Goal: Task Accomplishment & Management: Manage account settings

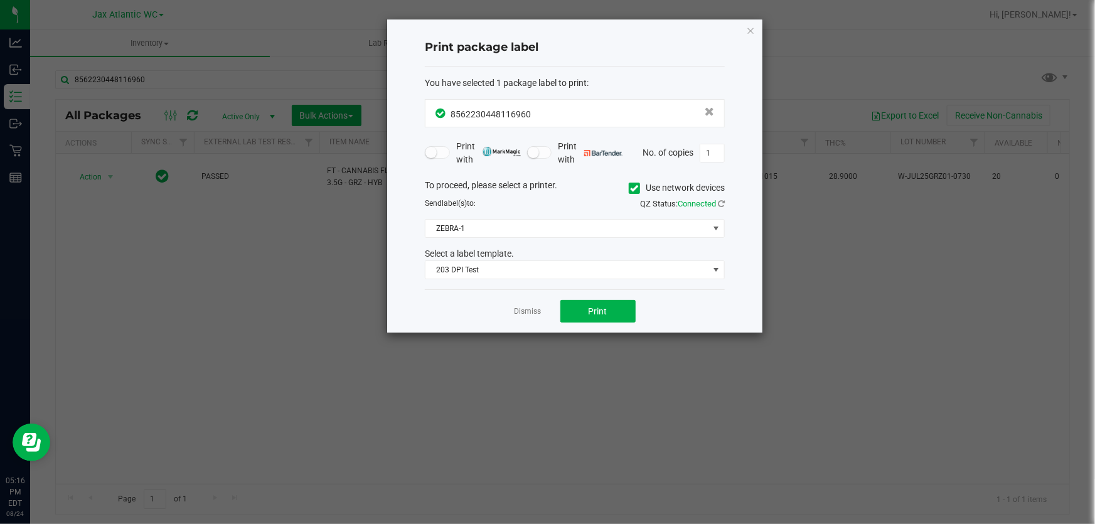
drag, startPoint x: 523, startPoint y: 310, endPoint x: 534, endPoint y: 307, distance: 11.1
click at [524, 310] on link "Dismiss" at bounding box center [527, 311] width 27 height 11
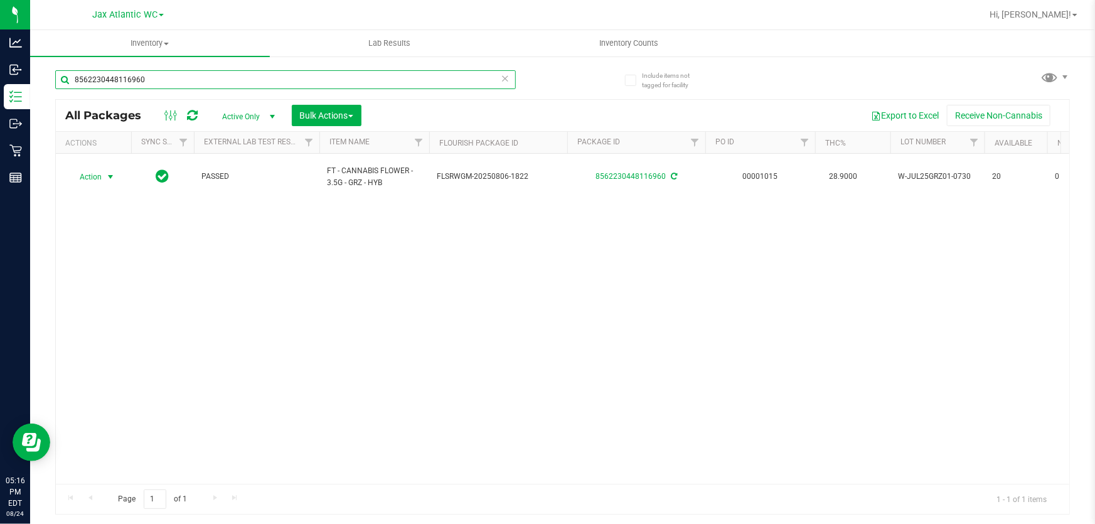
click at [165, 75] on input "8562230448116960" at bounding box center [285, 79] width 461 height 19
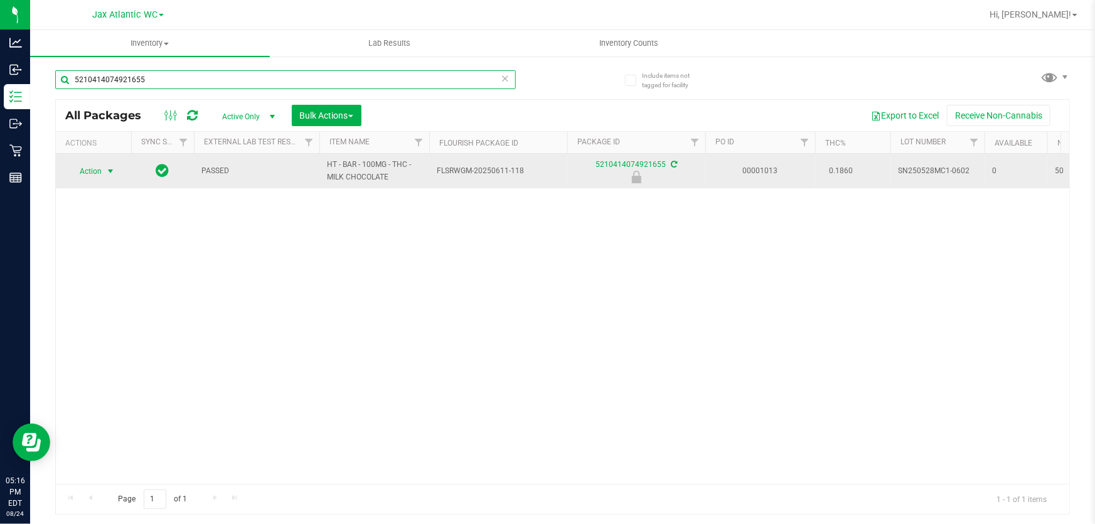
type input "5210414074921655"
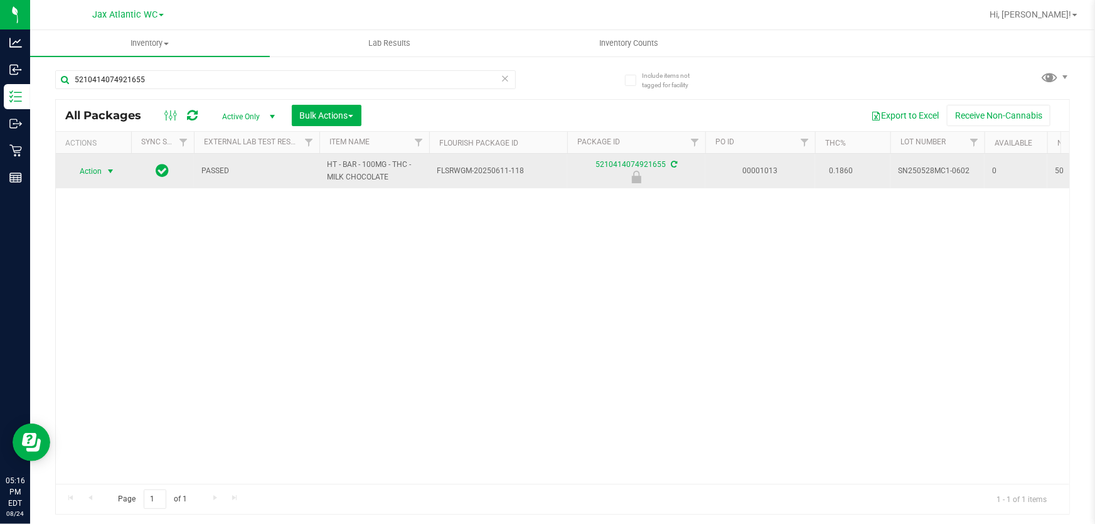
click at [109, 174] on span "select" at bounding box center [110, 171] width 10 height 10
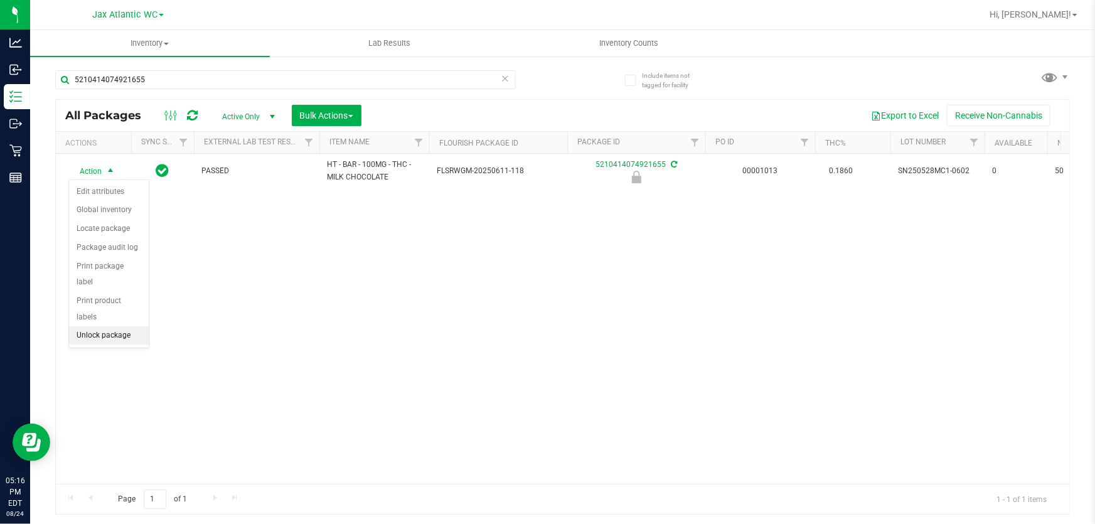
click at [118, 326] on li "Unlock package" at bounding box center [109, 335] width 80 height 19
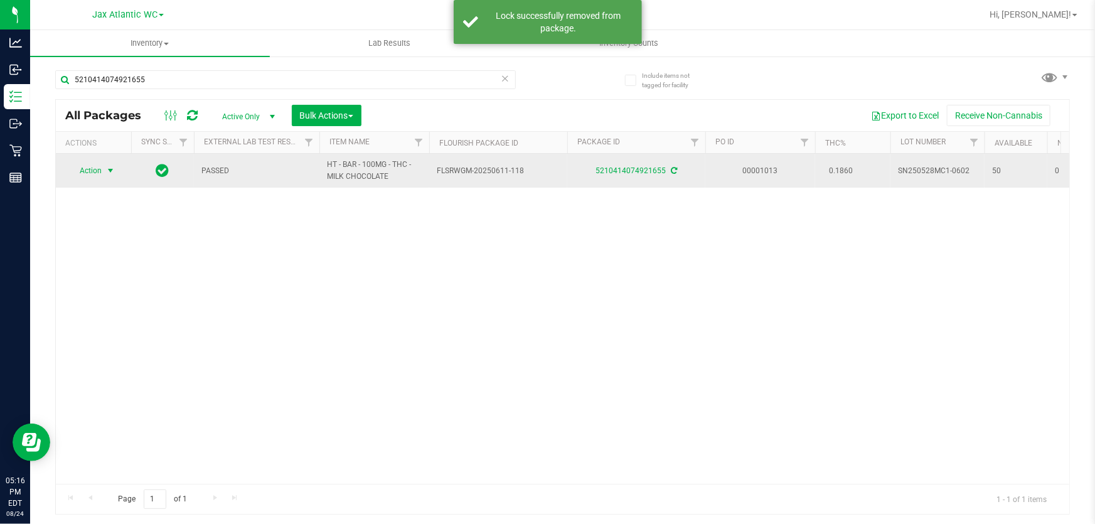
click at [105, 168] on span "select" at bounding box center [111, 171] width 16 height 18
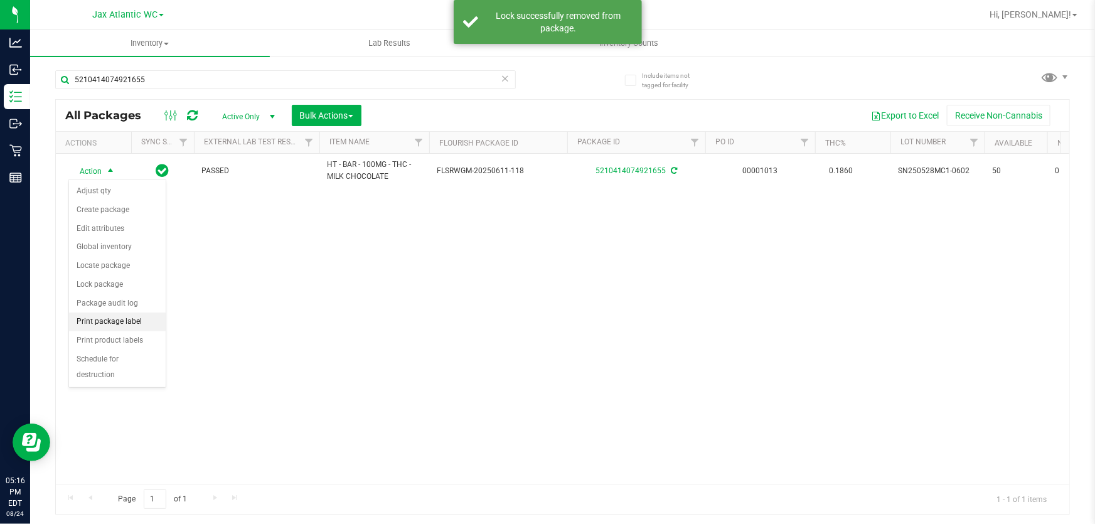
click at [141, 321] on li "Print package label" at bounding box center [117, 321] width 97 height 19
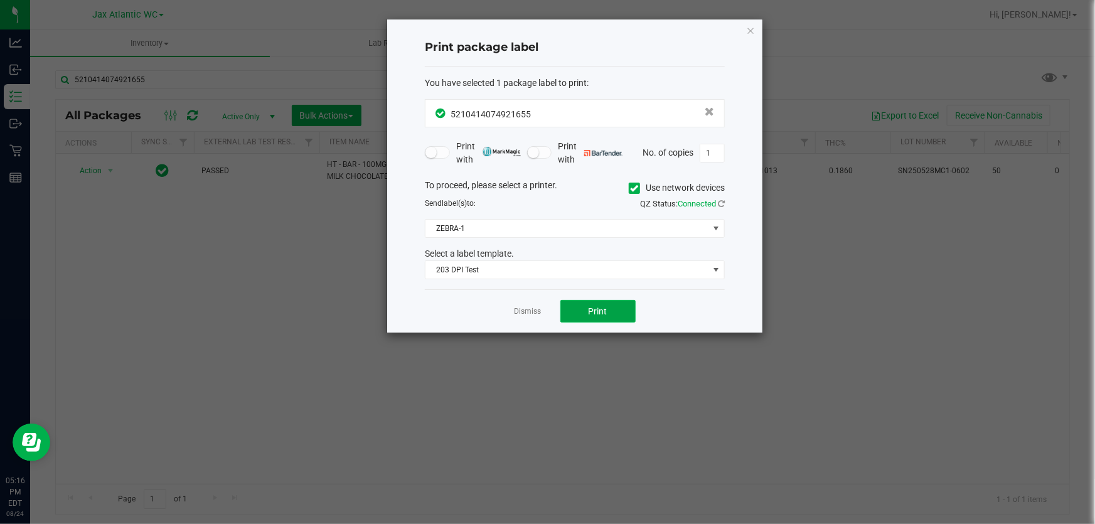
click at [615, 310] on button "Print" at bounding box center [597, 311] width 75 height 23
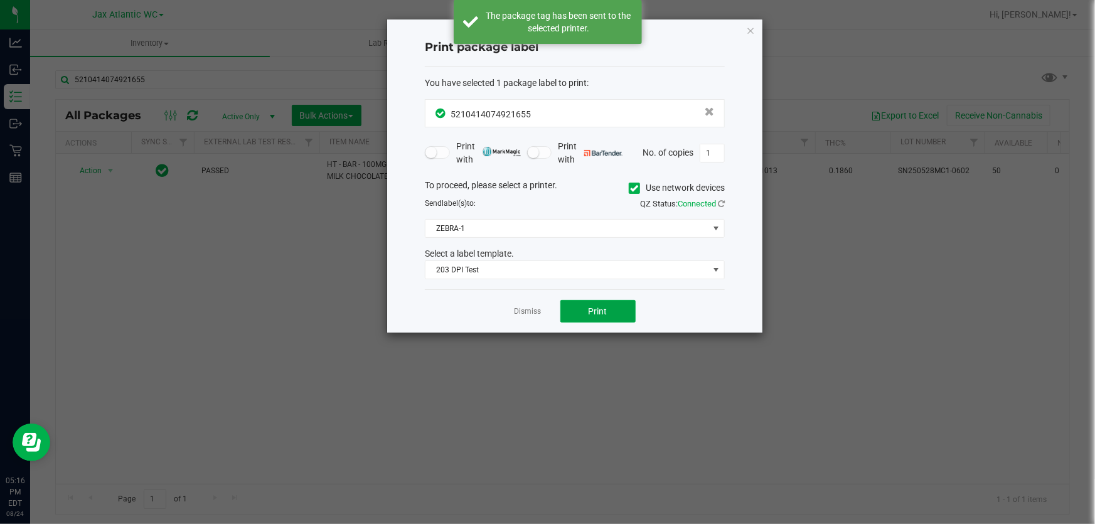
drag, startPoint x: 615, startPoint y: 309, endPoint x: 618, endPoint y: 324, distance: 15.4
click at [618, 324] on div "Dismiss Print" at bounding box center [575, 310] width 300 height 43
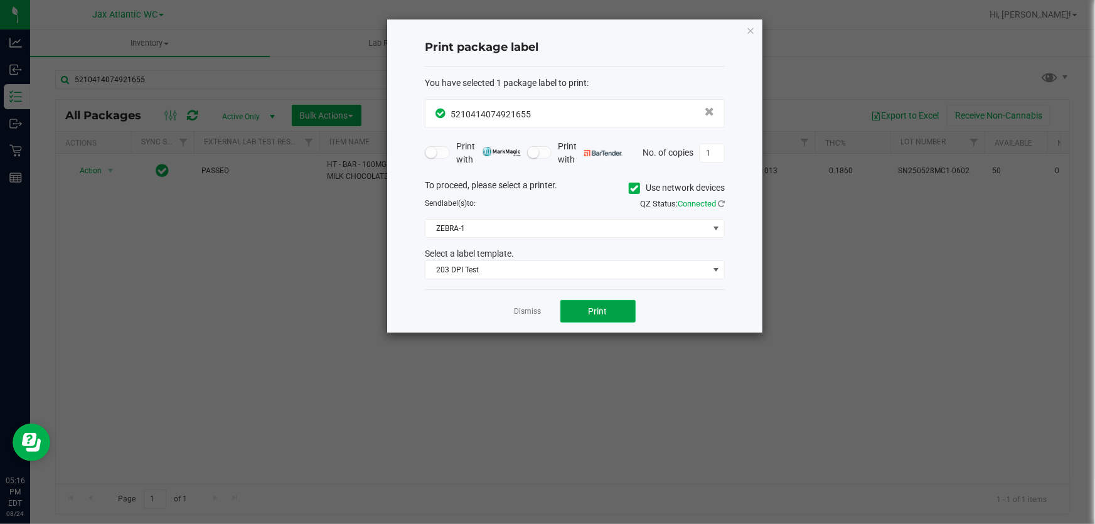
click at [612, 300] on button "Print" at bounding box center [597, 311] width 75 height 23
drag, startPoint x: 521, startPoint y: 312, endPoint x: 509, endPoint y: 271, distance: 42.5
click at [521, 312] on link "Dismiss" at bounding box center [527, 311] width 27 height 11
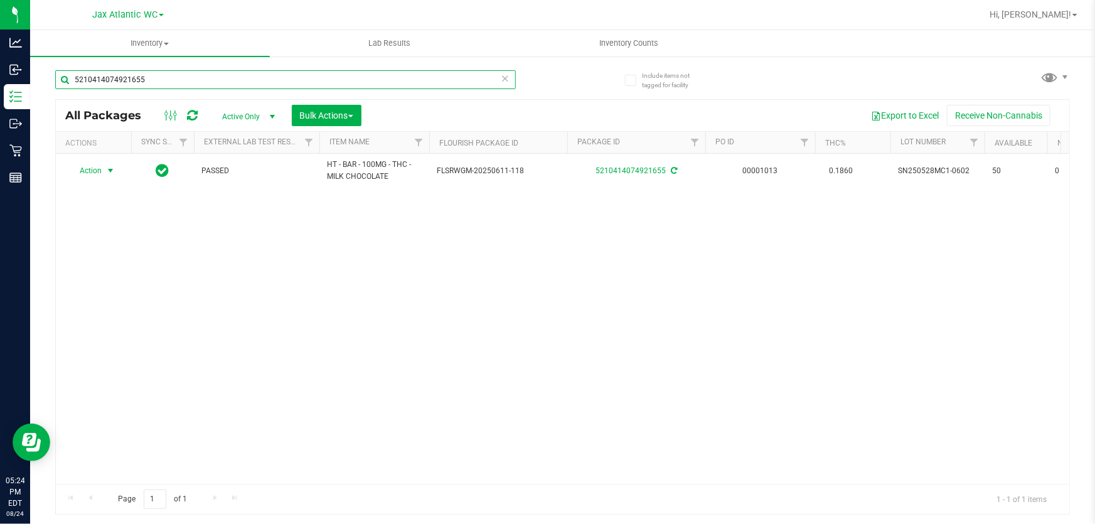
click at [383, 81] on input "5210414074921655" at bounding box center [285, 79] width 461 height 19
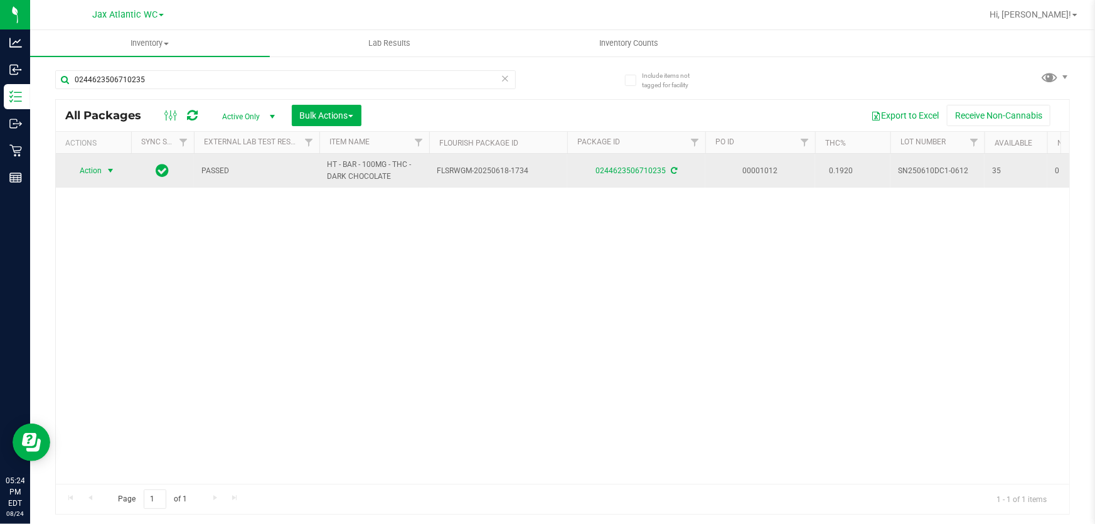
click at [109, 169] on span "select" at bounding box center [110, 171] width 10 height 10
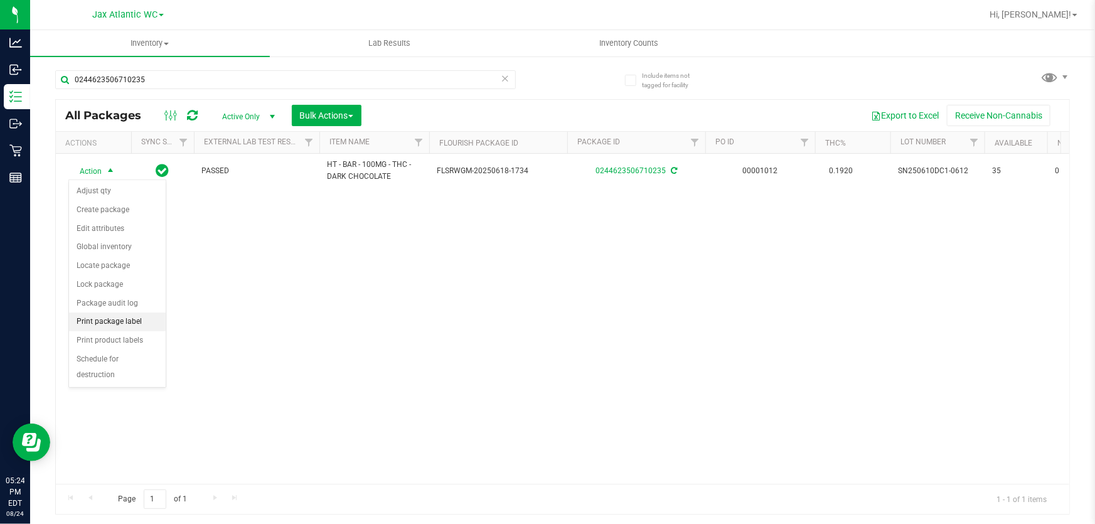
click at [141, 322] on li "Print package label" at bounding box center [117, 321] width 97 height 19
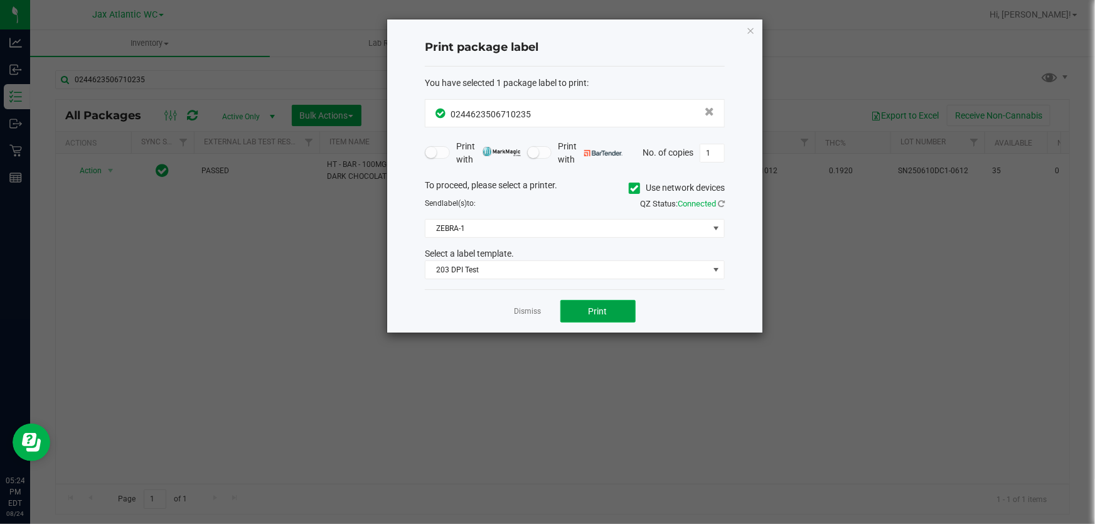
click at [589, 307] on span "Print" at bounding box center [598, 311] width 19 height 10
click at [527, 317] on div "Dismiss Print" at bounding box center [575, 310] width 300 height 43
click at [526, 305] on app-cancel-button "Dismiss" at bounding box center [527, 311] width 27 height 13
click at [518, 311] on link "Dismiss" at bounding box center [527, 311] width 27 height 11
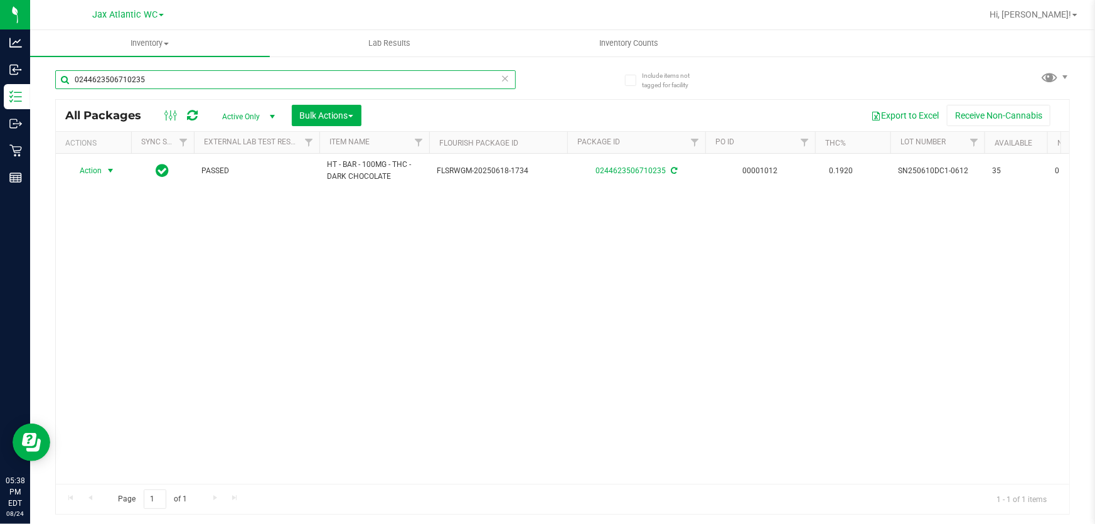
click at [311, 85] on input "0244623506710235" at bounding box center [285, 79] width 461 height 19
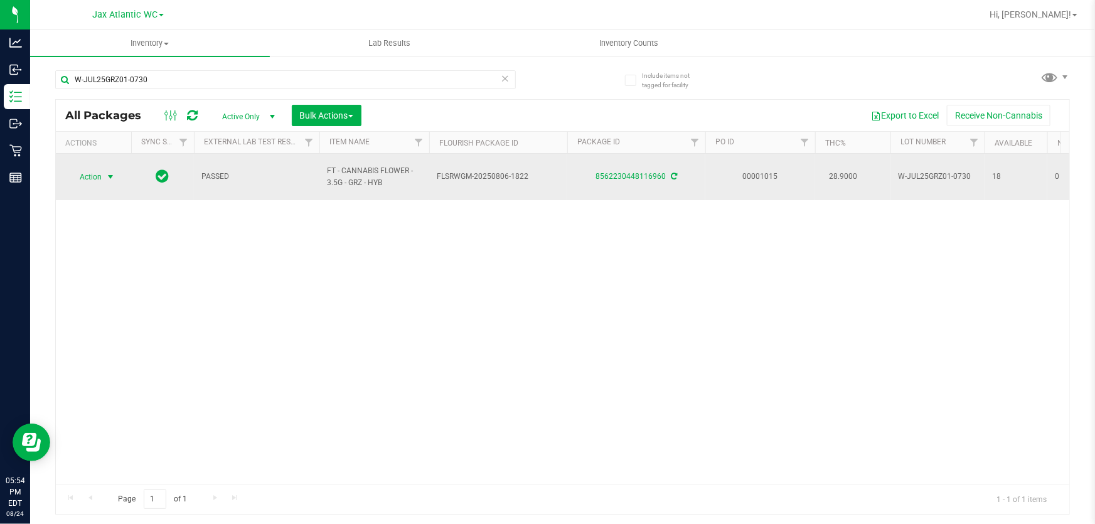
click at [93, 172] on span "Action" at bounding box center [85, 177] width 34 height 18
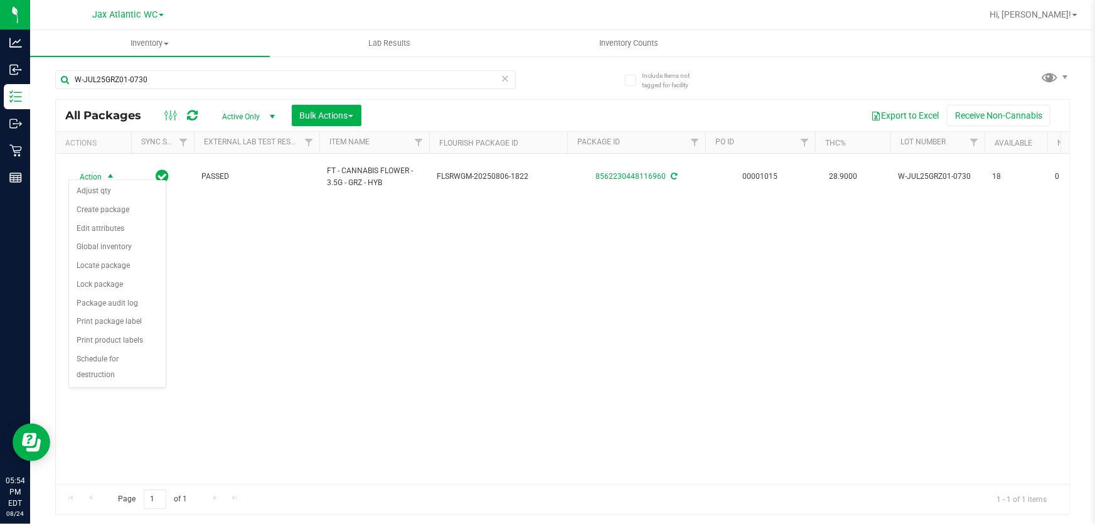
click at [275, 337] on div "Action Action Adjust qty Create package Edit attributes Global inventory Locate…" at bounding box center [562, 319] width 1013 height 330
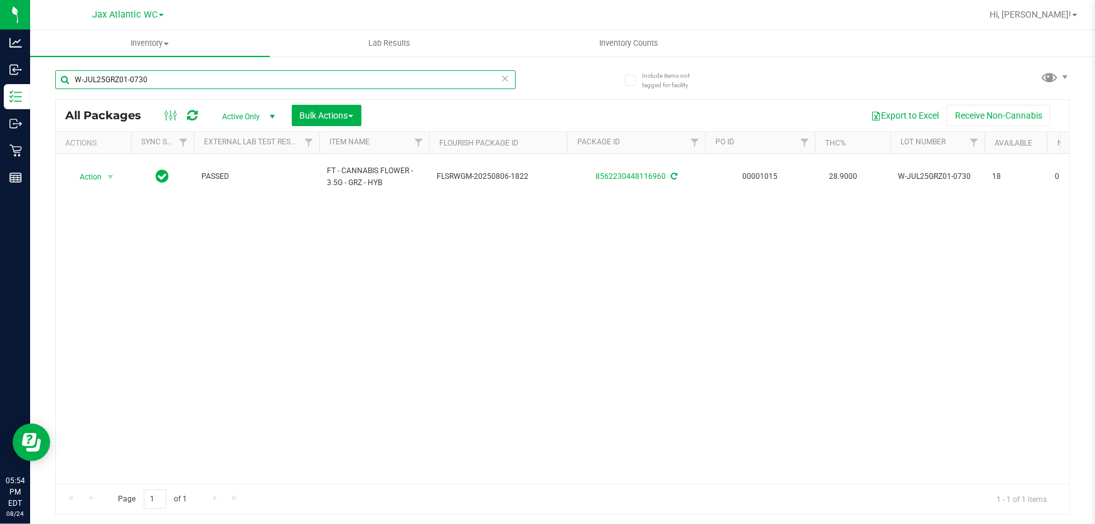
click at [163, 80] on input "W-JUL25GRZ01-0730" at bounding box center [285, 79] width 461 height 19
click at [162, 80] on input "W-JUL25GRZ01-0730" at bounding box center [285, 79] width 461 height 19
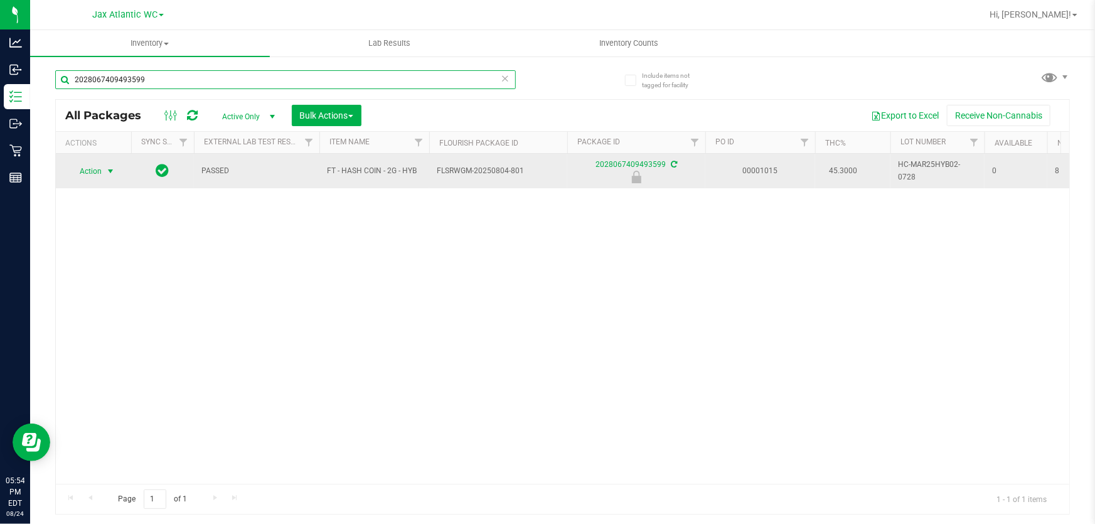
type input "2028067409493599"
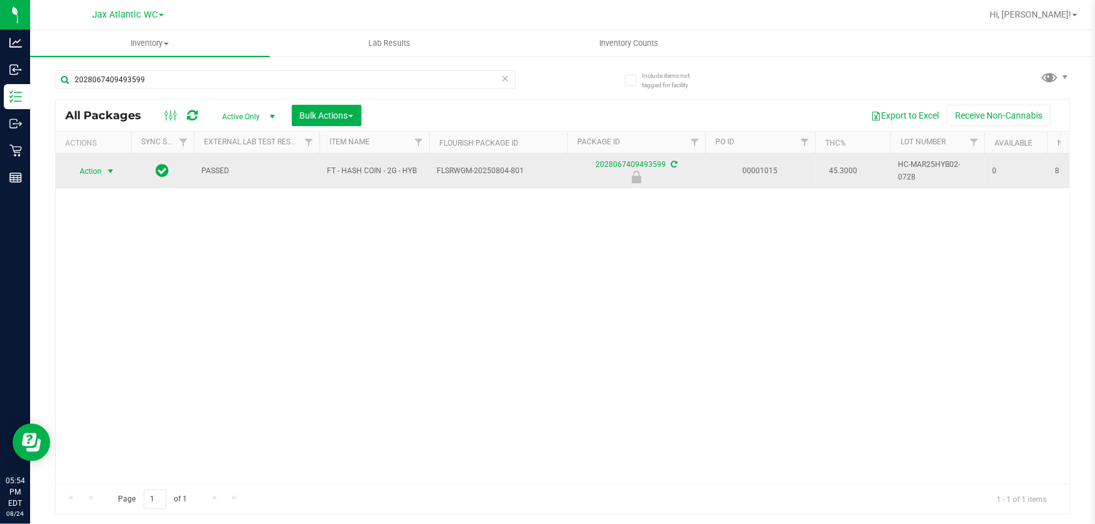
click at [88, 174] on span "Action" at bounding box center [85, 171] width 34 height 18
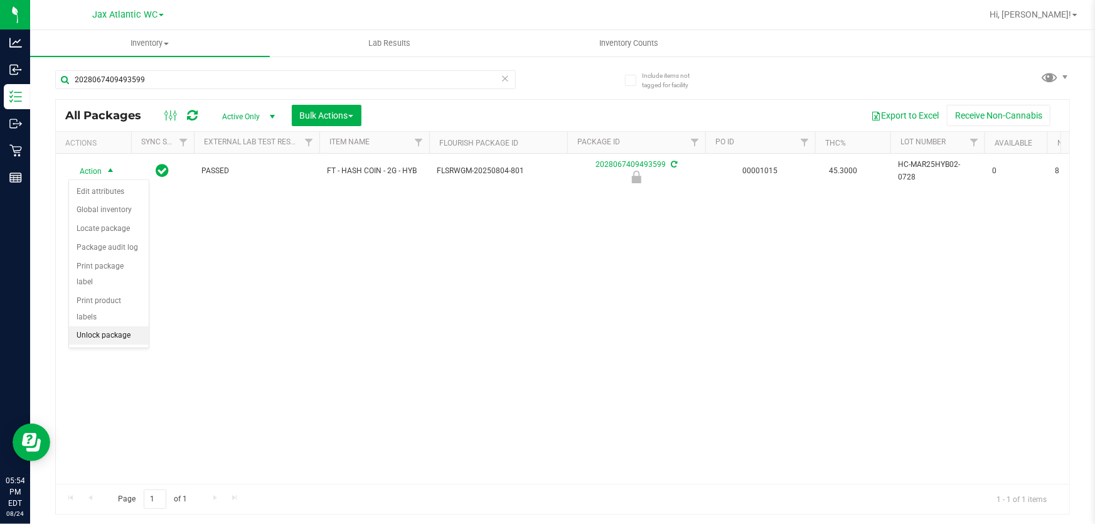
click at [120, 326] on li "Unlock package" at bounding box center [109, 335] width 80 height 19
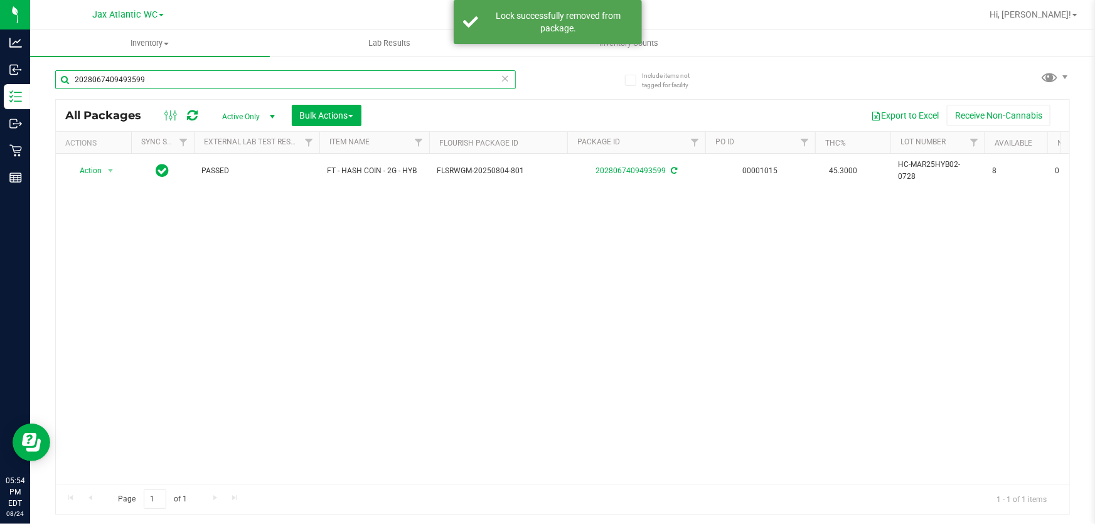
click at [194, 83] on input "2028067409493599" at bounding box center [285, 79] width 461 height 19
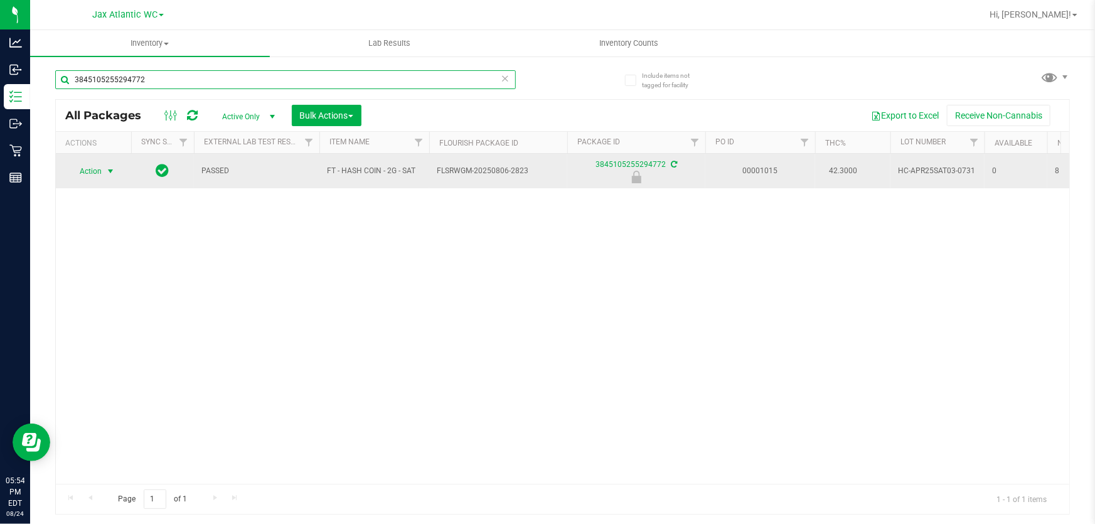
type input "3845105255294772"
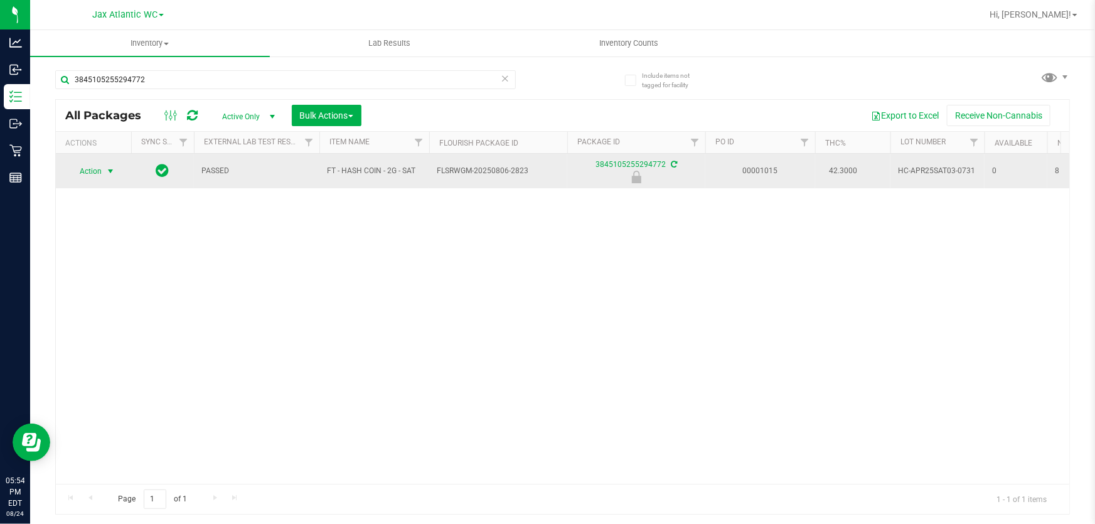
click at [83, 169] on span "Action" at bounding box center [85, 171] width 34 height 18
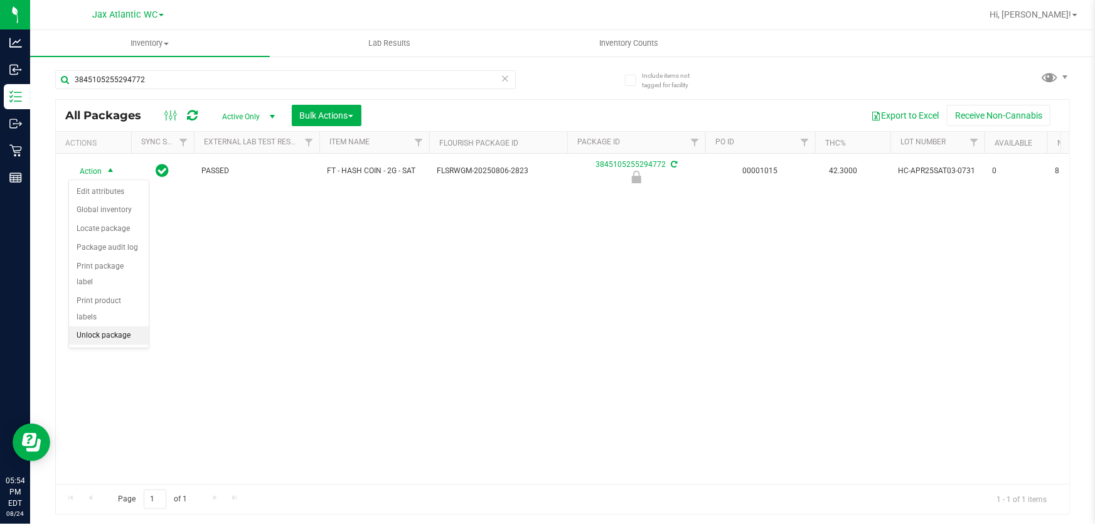
click at [106, 326] on li "Unlock package" at bounding box center [109, 335] width 80 height 19
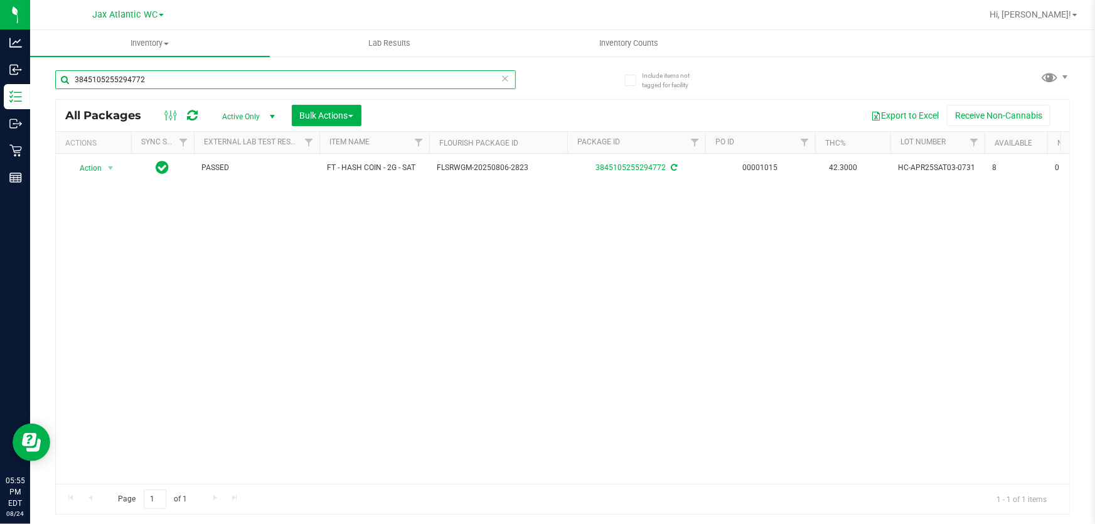
click at [183, 81] on input "3845105255294772" at bounding box center [285, 79] width 461 height 19
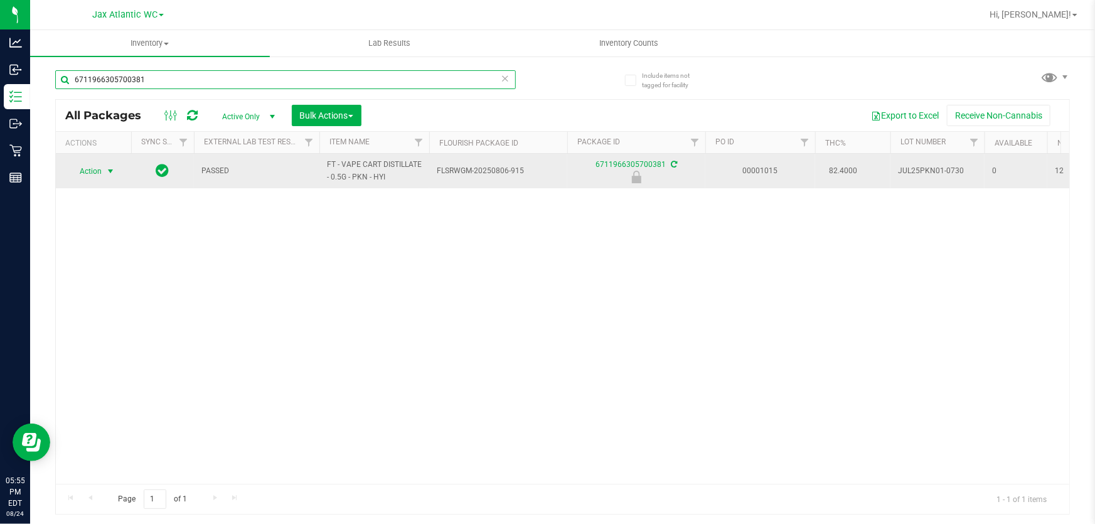
type input "6711966305700381"
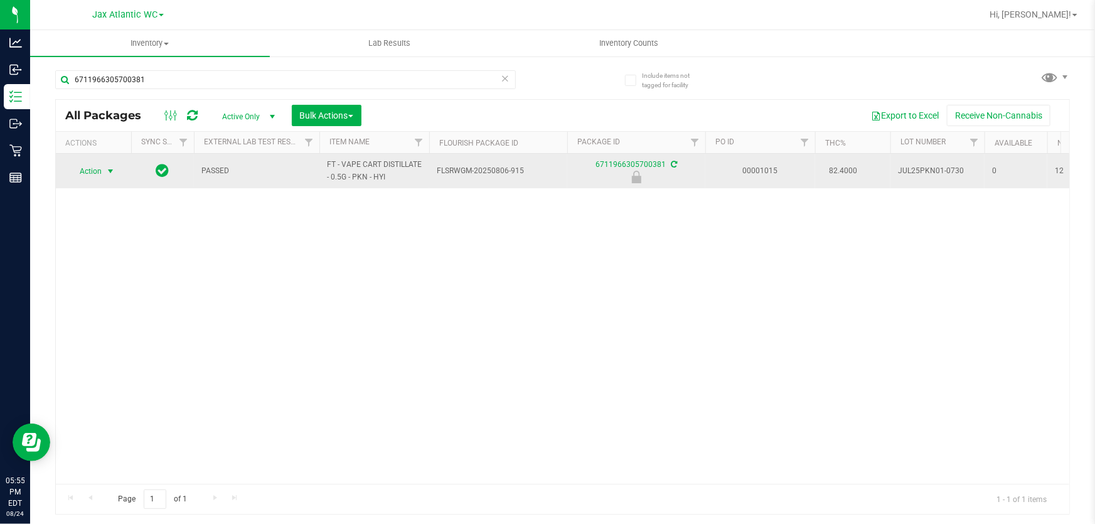
click at [96, 167] on span "Action" at bounding box center [85, 171] width 34 height 18
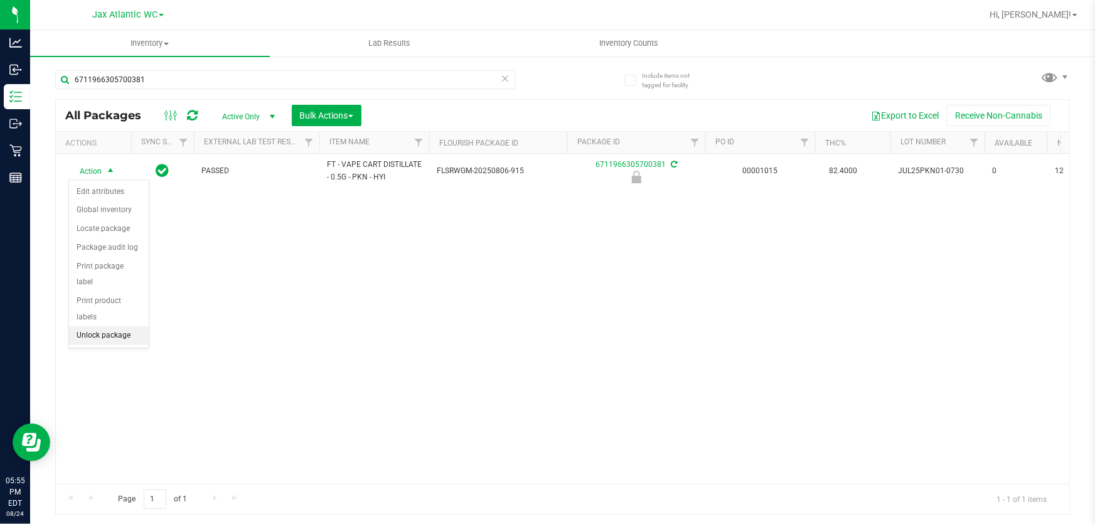
click at [124, 326] on li "Unlock package" at bounding box center [109, 335] width 80 height 19
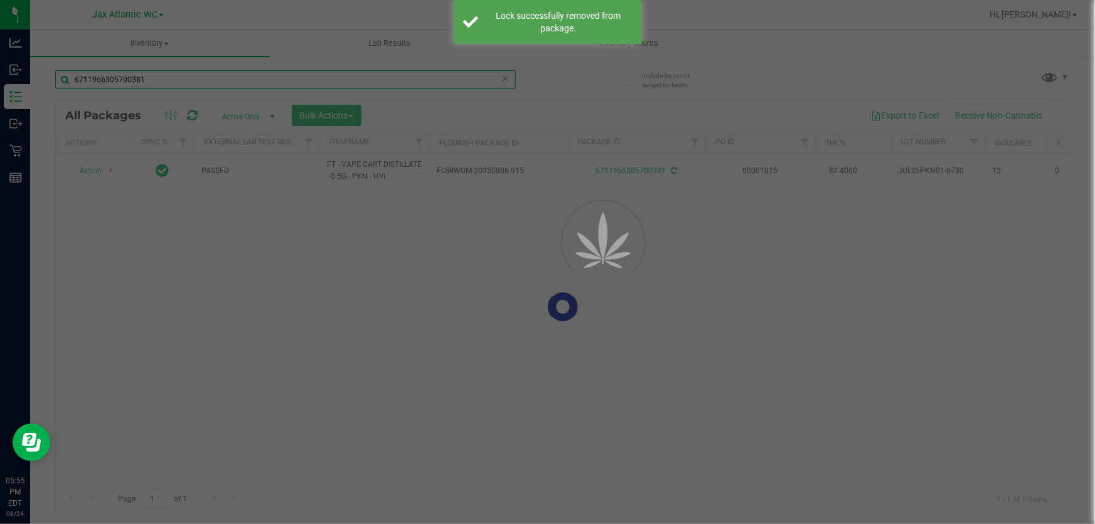
click at [168, 76] on input "6711966305700381" at bounding box center [285, 79] width 461 height 19
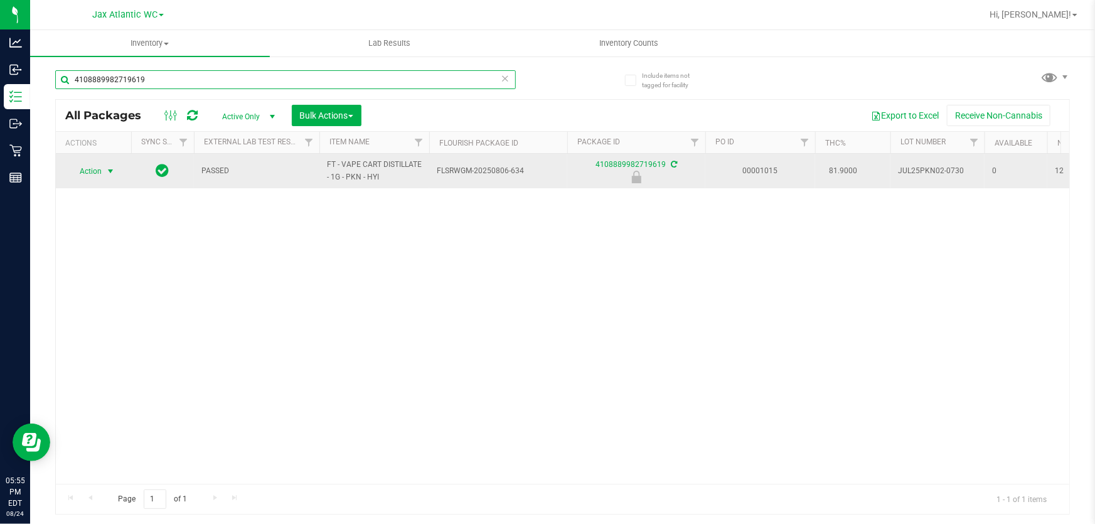
type input "4108889982719619"
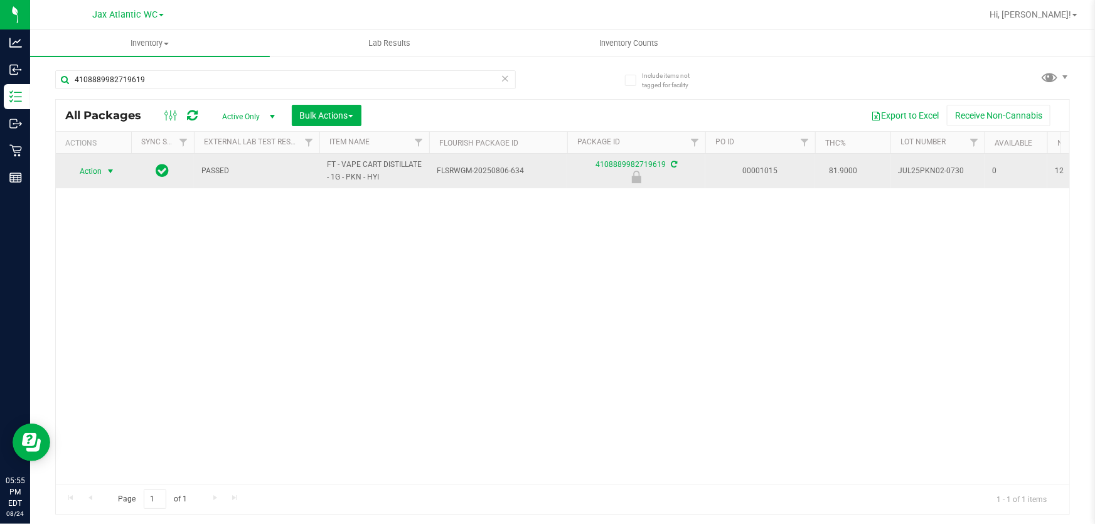
click at [89, 173] on span "Action" at bounding box center [85, 171] width 34 height 18
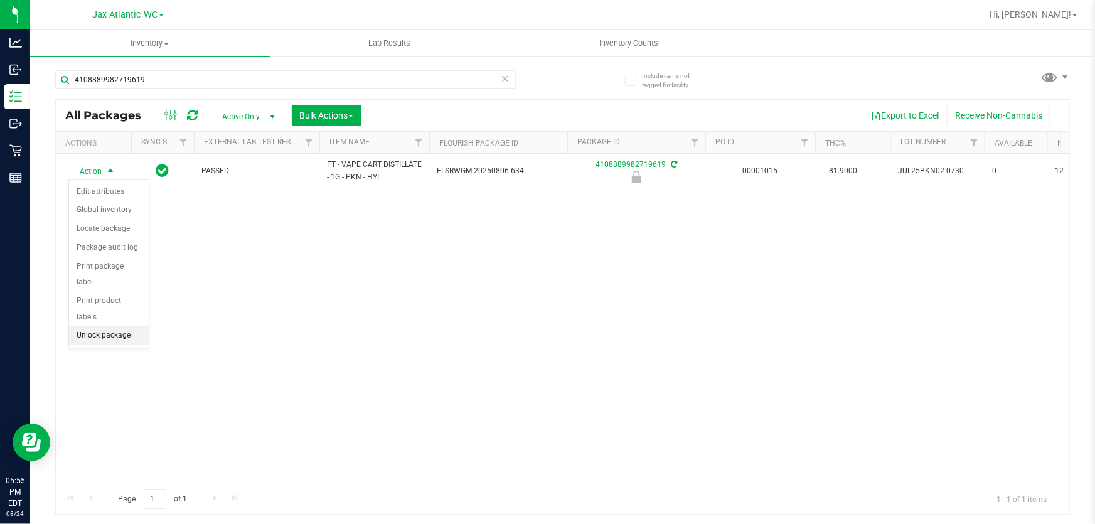
click at [134, 326] on li "Unlock package" at bounding box center [109, 335] width 80 height 19
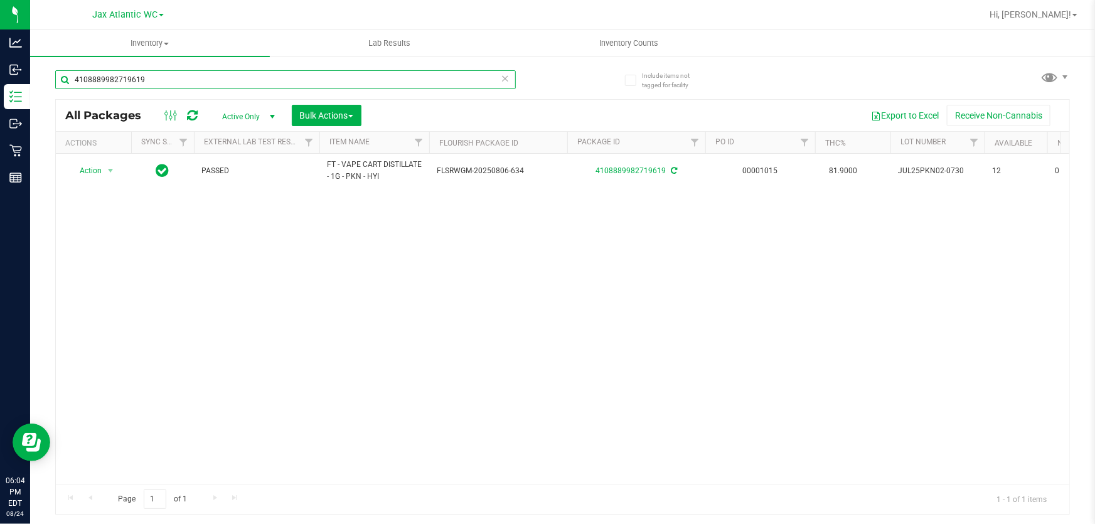
click at [222, 78] on input "4108889982719619" at bounding box center [285, 79] width 461 height 19
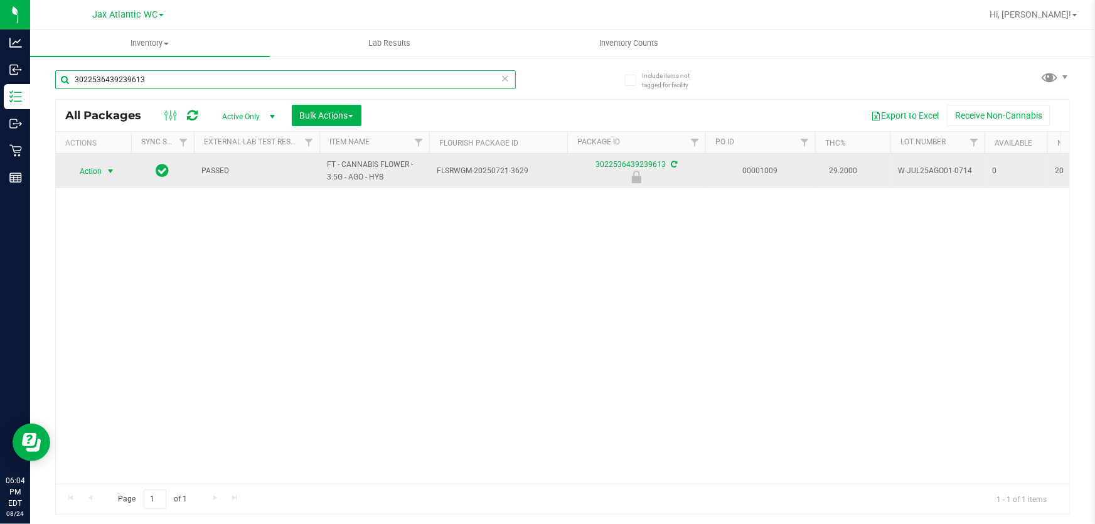
type input "3022536439239613"
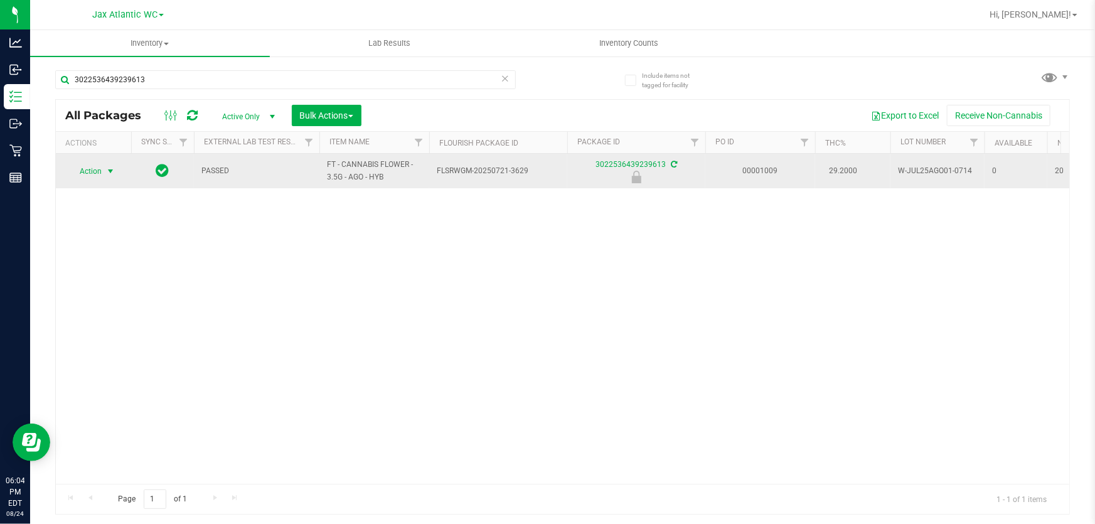
click at [99, 171] on span "Action" at bounding box center [85, 171] width 34 height 18
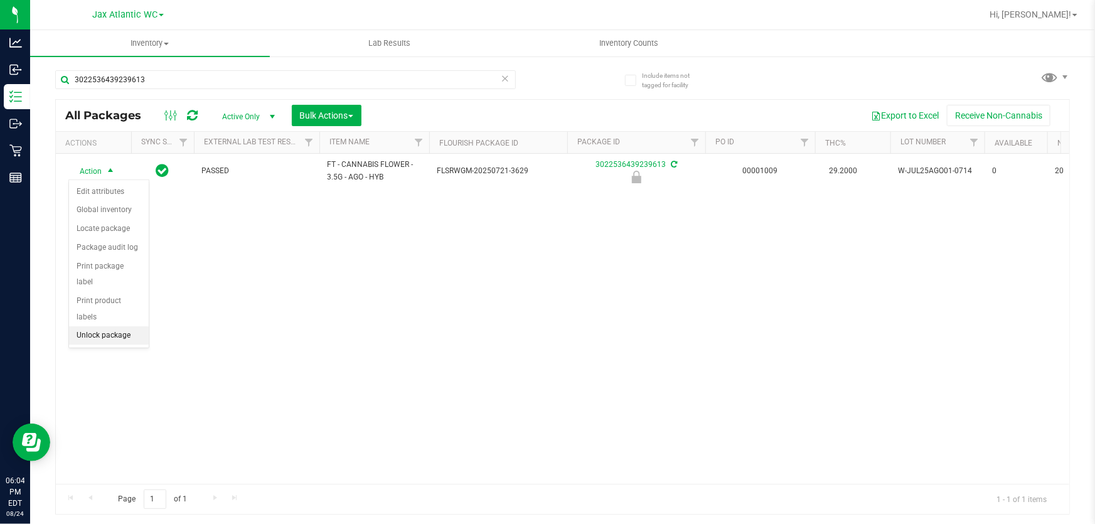
click at [127, 326] on li "Unlock package" at bounding box center [109, 335] width 80 height 19
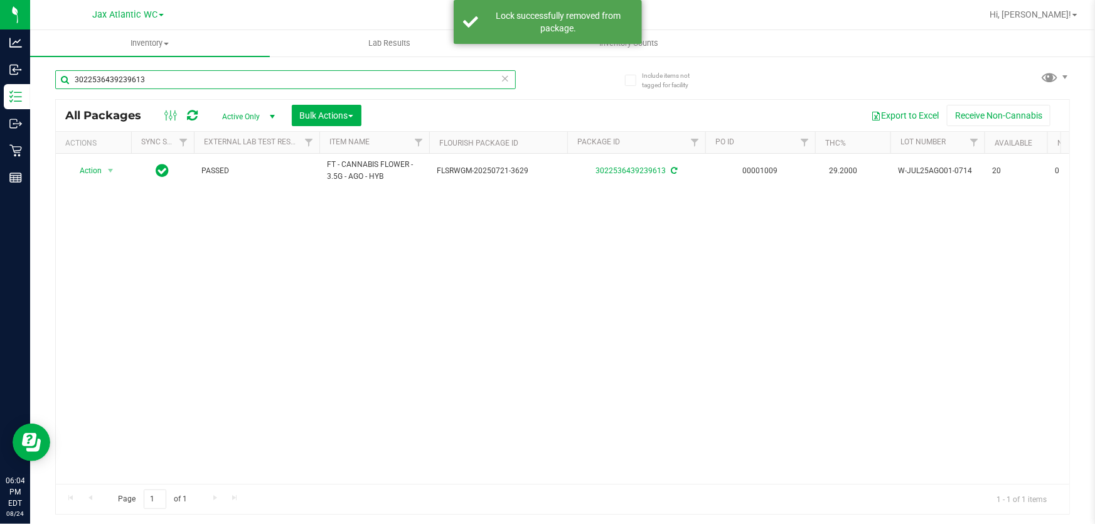
click at [173, 82] on input "3022536439239613" at bounding box center [285, 79] width 461 height 19
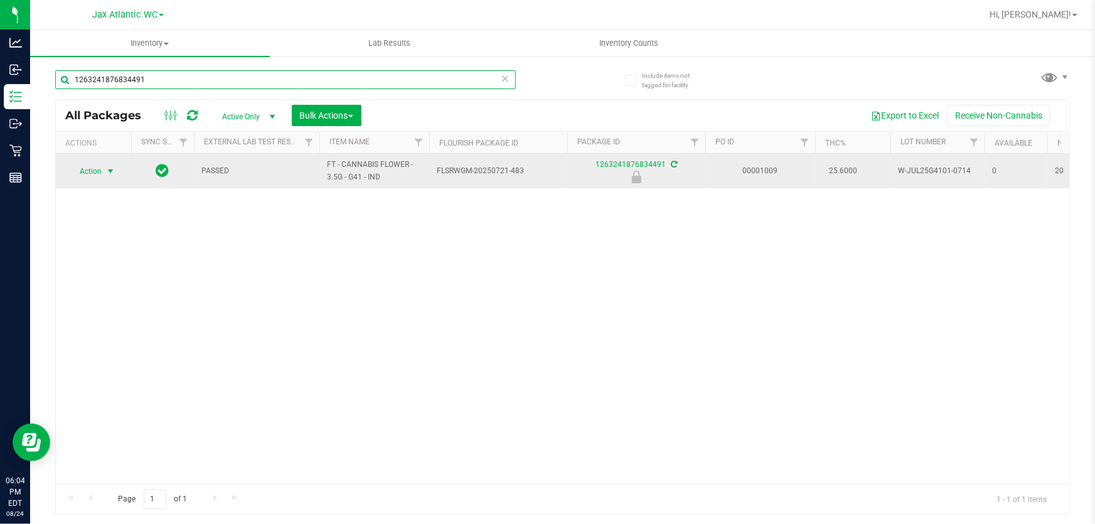
type input "1263241876834491"
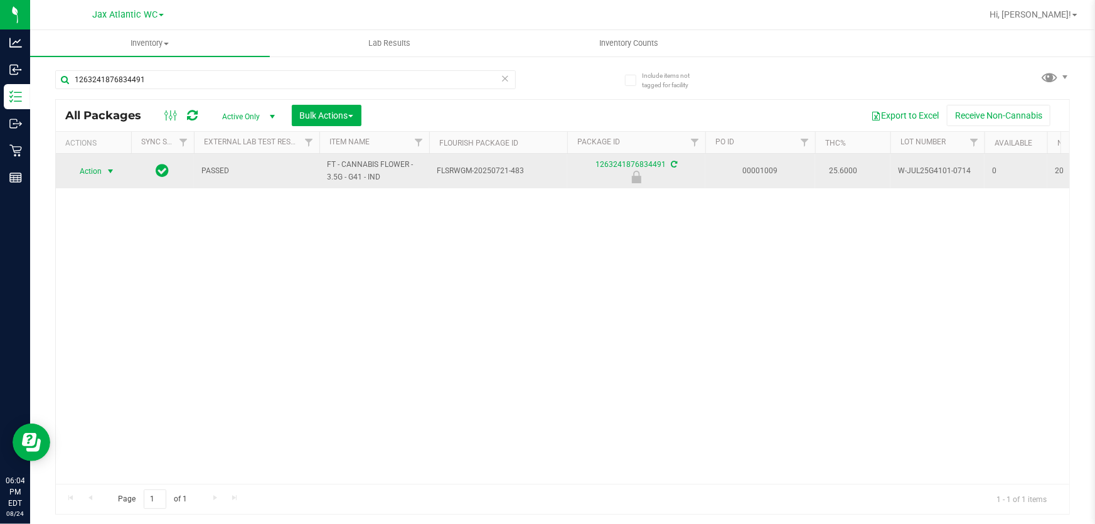
click at [90, 164] on span "Action" at bounding box center [85, 171] width 34 height 18
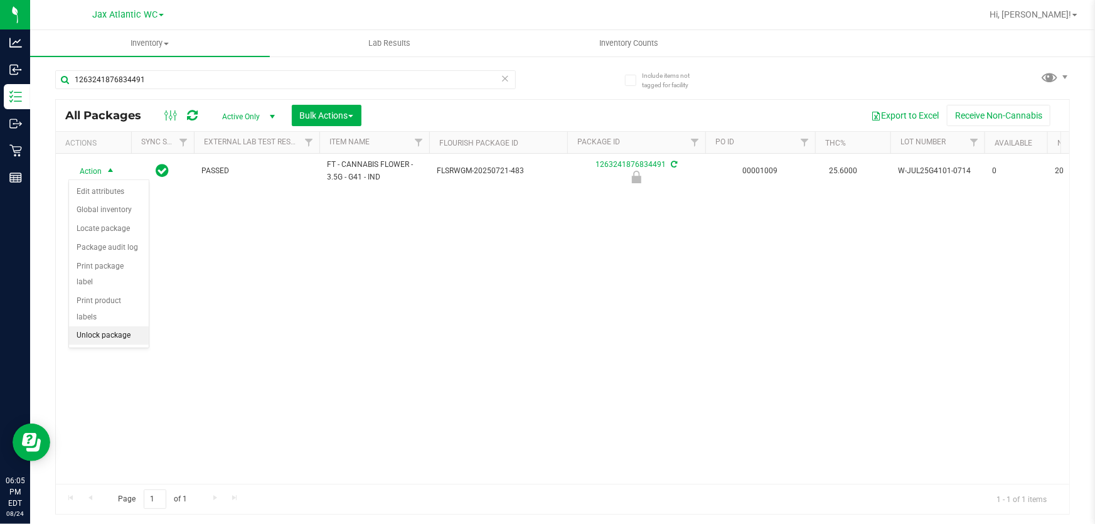
click at [116, 326] on li "Unlock package" at bounding box center [109, 335] width 80 height 19
click at [629, 47] on span "Inventory Counts" at bounding box center [629, 43] width 93 height 11
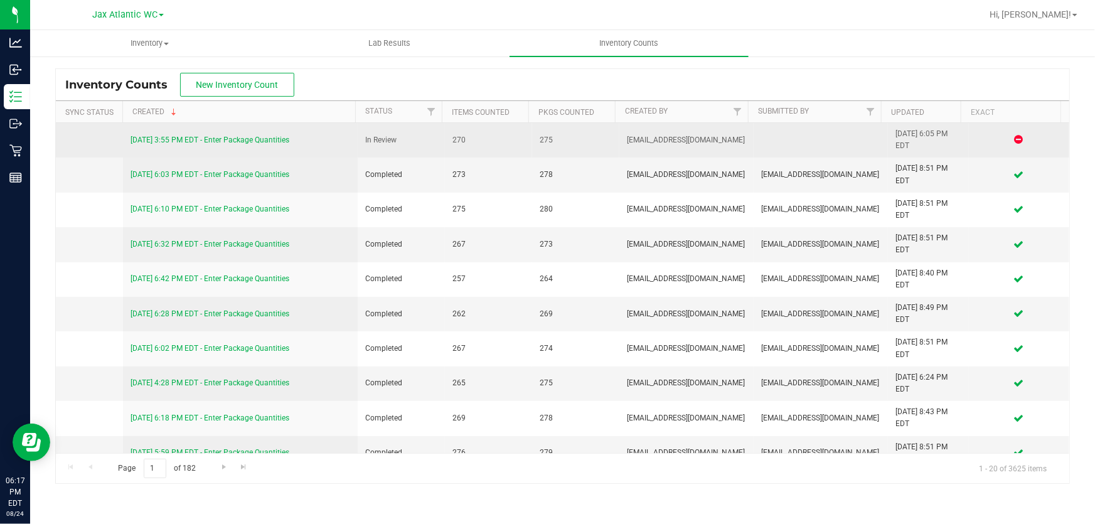
click at [252, 137] on link "8/24/25 3:55 PM EDT - Enter Package Quantities" at bounding box center [210, 140] width 159 height 9
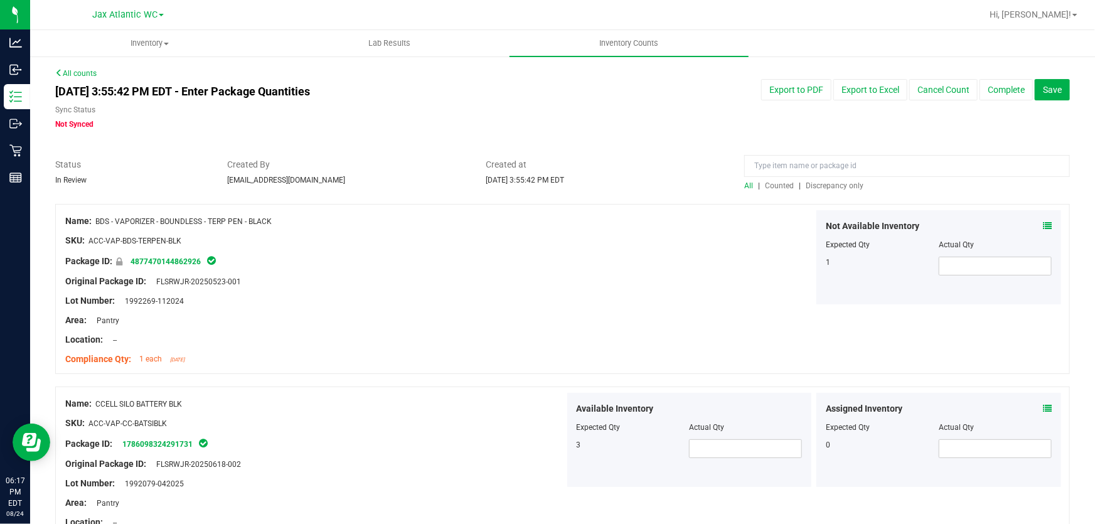
click at [841, 184] on span "Discrepancy only" at bounding box center [835, 185] width 58 height 9
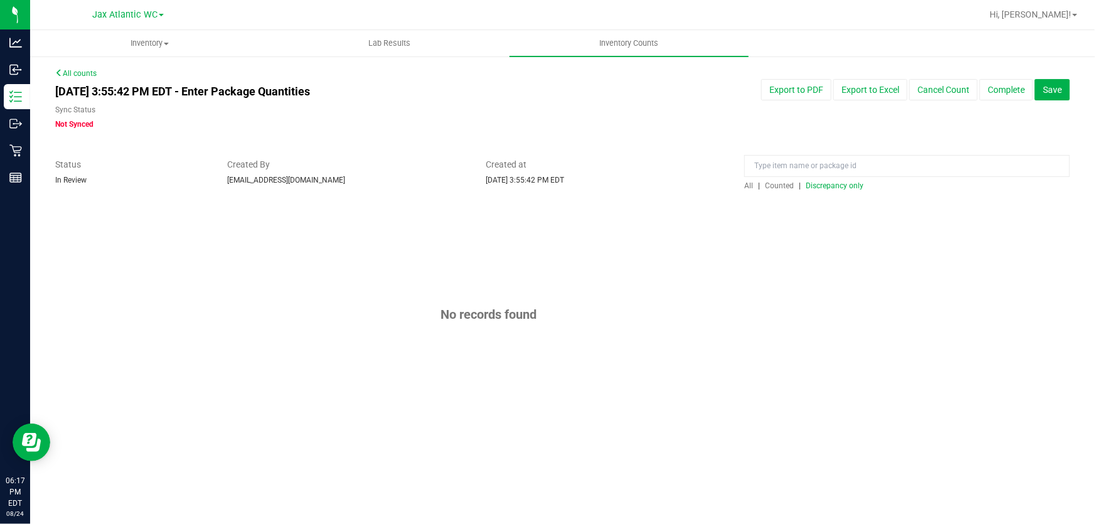
click at [841, 184] on span "Discrepancy only" at bounding box center [835, 185] width 58 height 9
click at [1013, 89] on button "Complete" at bounding box center [1005, 89] width 53 height 21
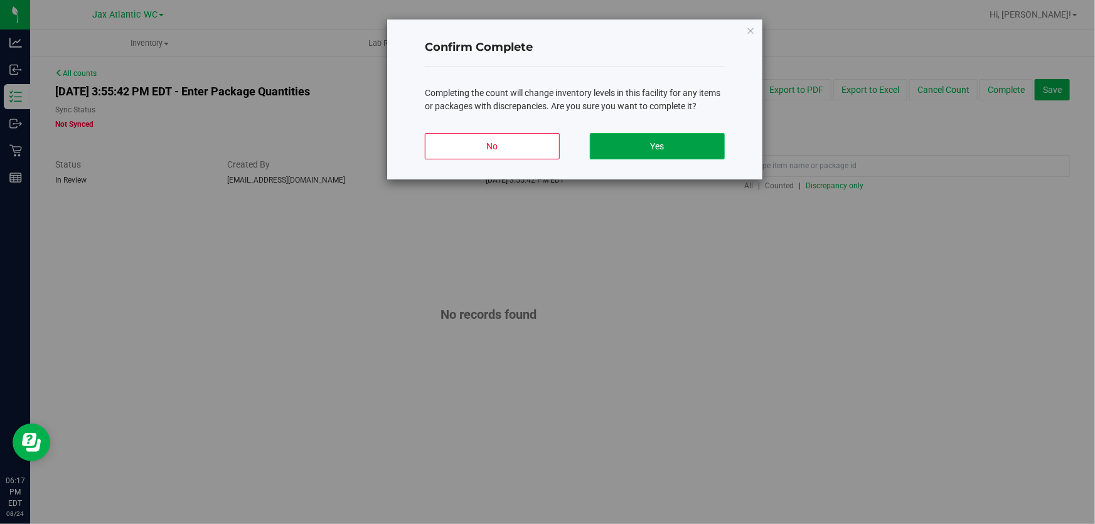
click at [659, 147] on button "Yes" at bounding box center [657, 146] width 135 height 26
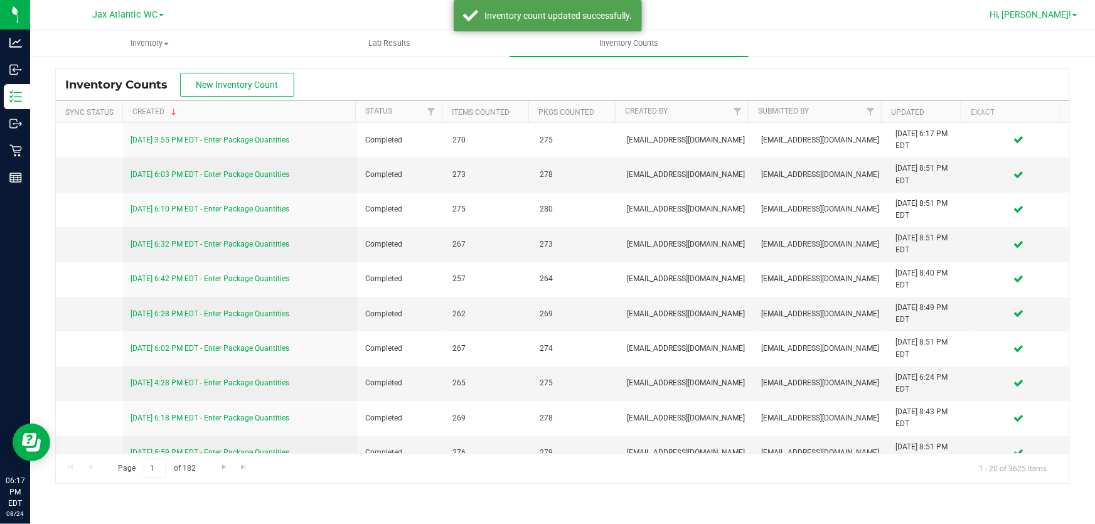
click at [1049, 14] on span "Hi, [PERSON_NAME]!" at bounding box center [1030, 14] width 82 height 10
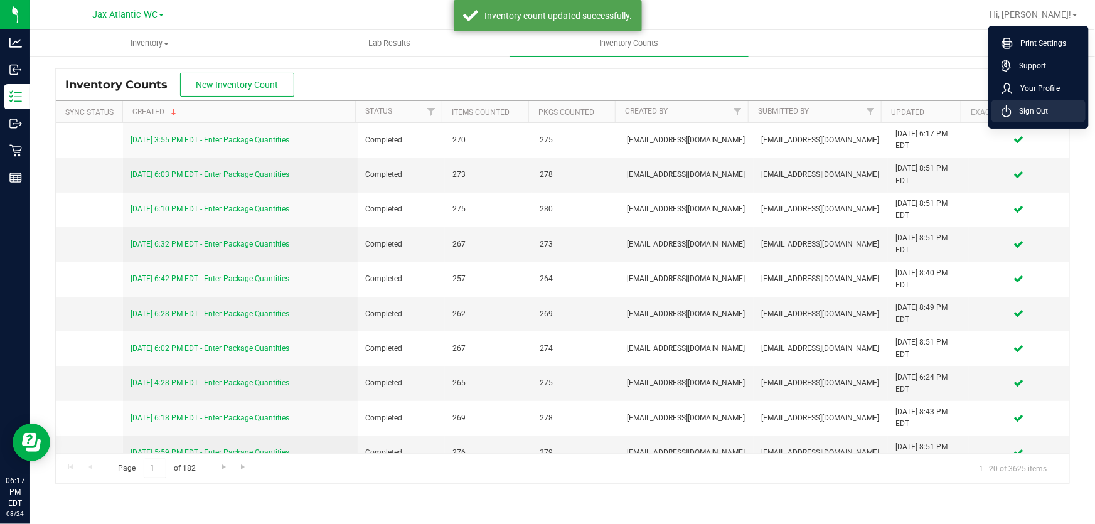
click at [1042, 113] on span "Sign Out" at bounding box center [1029, 111] width 36 height 13
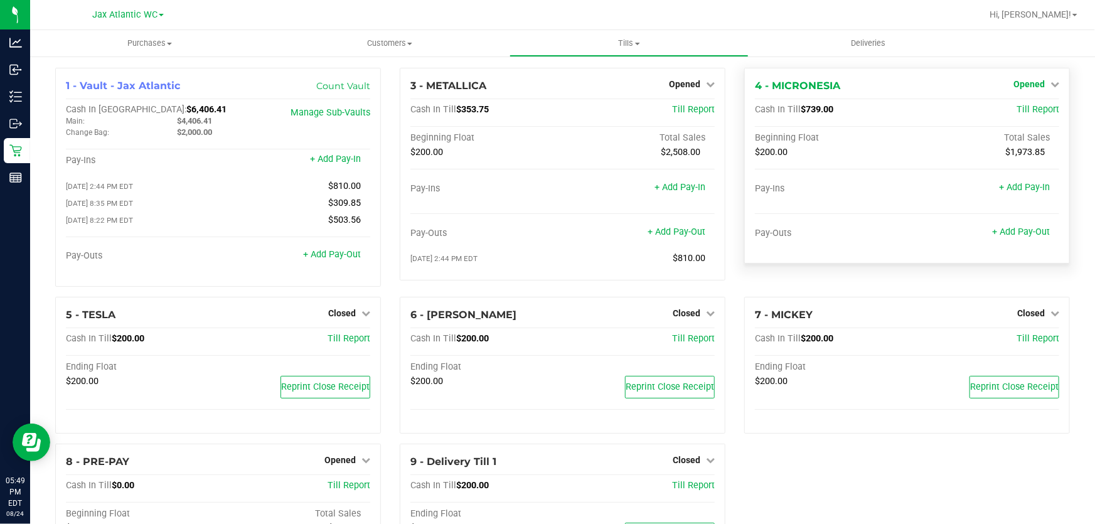
click at [1026, 82] on span "Opened" at bounding box center [1028, 84] width 31 height 10
click at [1024, 105] on link "Close Till" at bounding box center [1030, 110] width 34 height 10
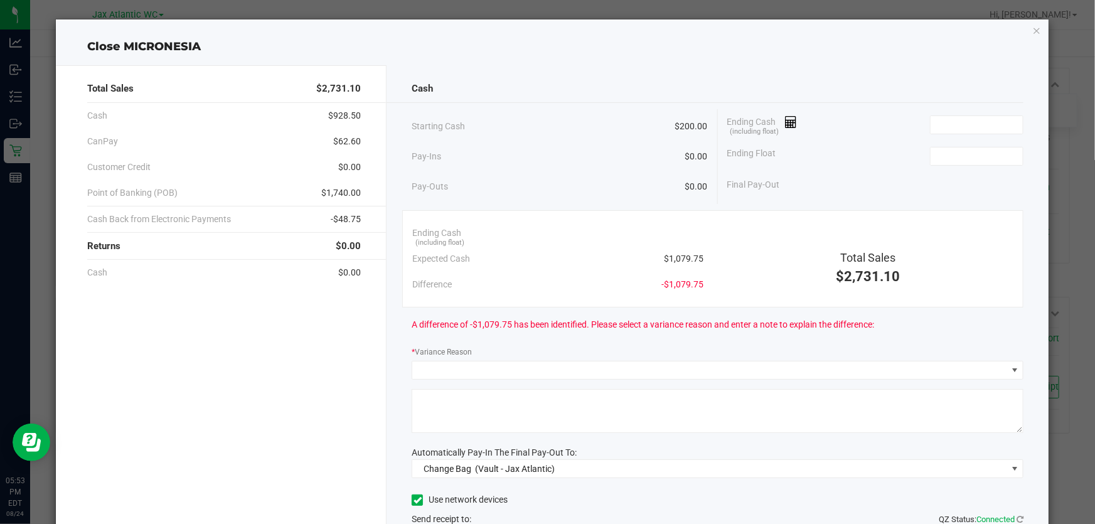
click at [969, 69] on div "Cash Starting Cash $200.00 Pay-Ins $0.00 Pay-Outs $0.00 Ending Cash (including …" at bounding box center [717, 347] width 662 height 565
click at [967, 134] on div "Ending Cash (including float)" at bounding box center [875, 124] width 296 height 31
click at [967, 127] on input at bounding box center [976, 125] width 92 height 18
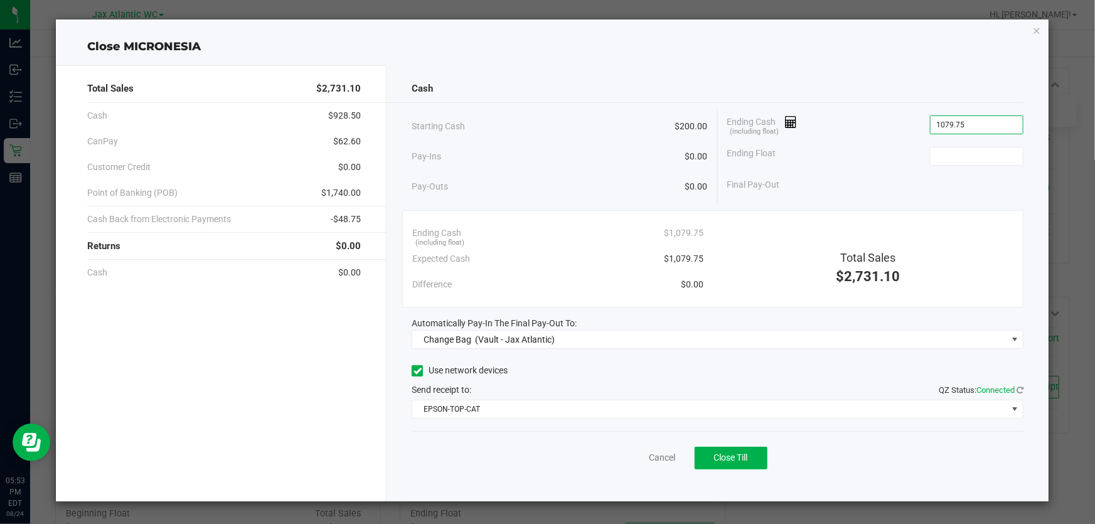
type input "$1,079.75"
type input "$200.00"
click at [893, 112] on div "Ending Cash (including float) $1,079.75" at bounding box center [875, 124] width 296 height 31
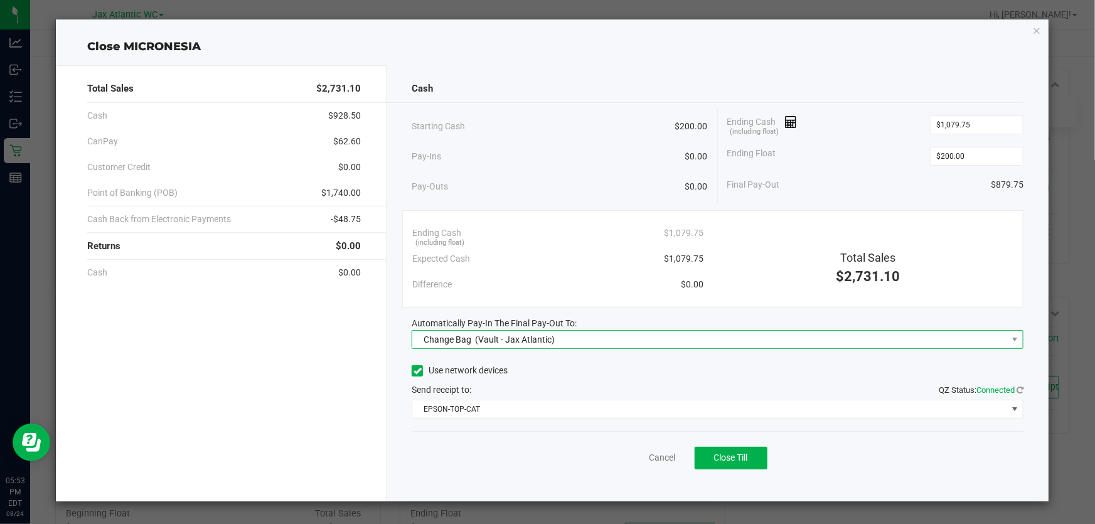
click at [439, 341] on span "Change Bag" at bounding box center [447, 339] width 48 height 10
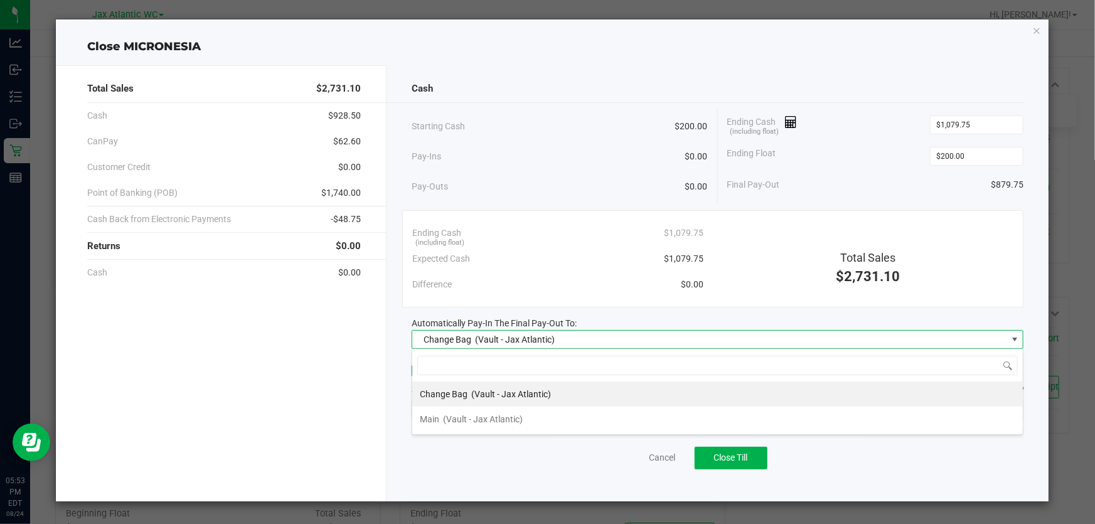
scroll to position [19, 611]
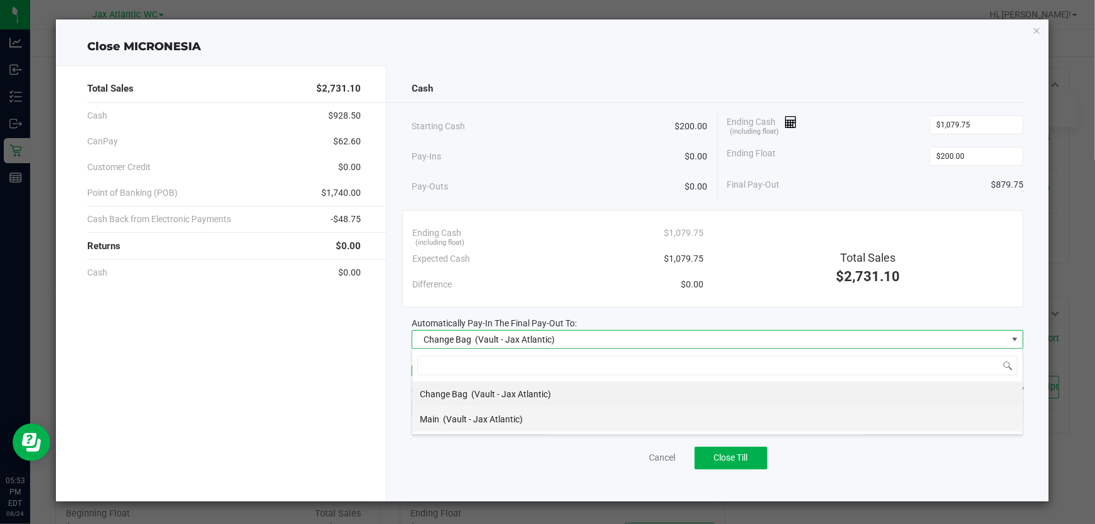
click at [459, 416] on span "(Vault - Jax Atlantic)" at bounding box center [483, 419] width 80 height 10
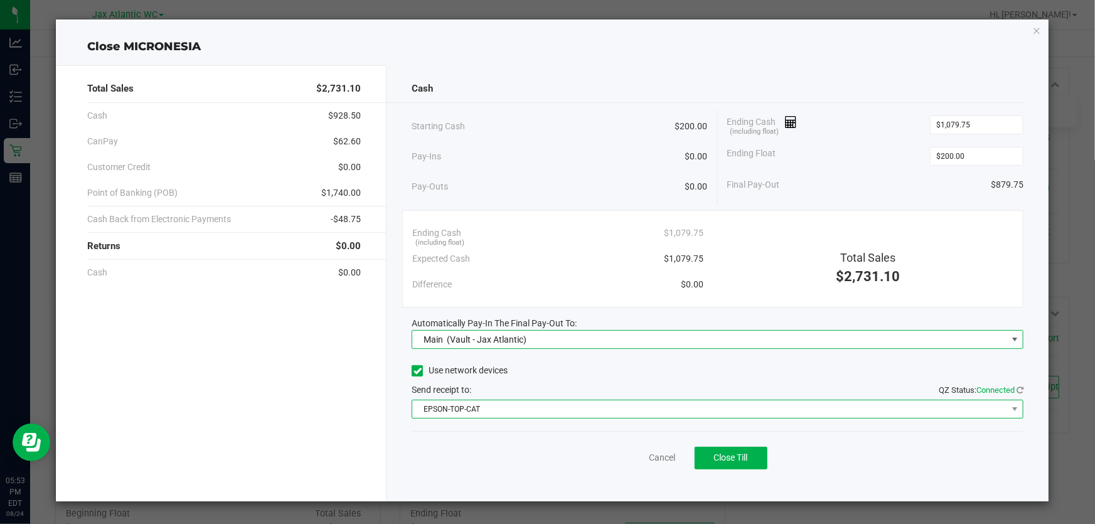
click at [502, 410] on span "EPSON-TOP-CAT" at bounding box center [709, 409] width 595 height 18
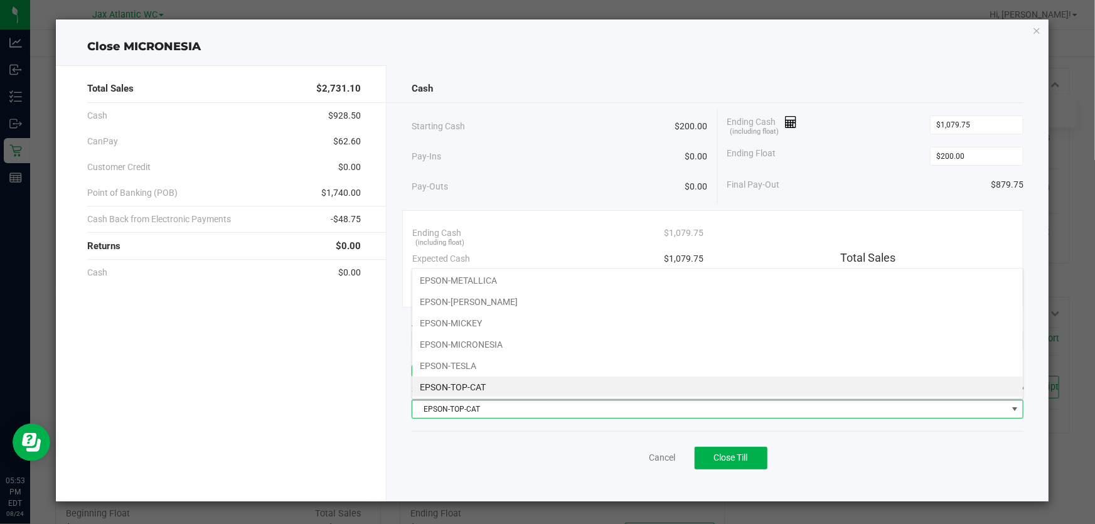
click at [499, 386] on li "EPSON-TOP-CAT" at bounding box center [717, 386] width 610 height 21
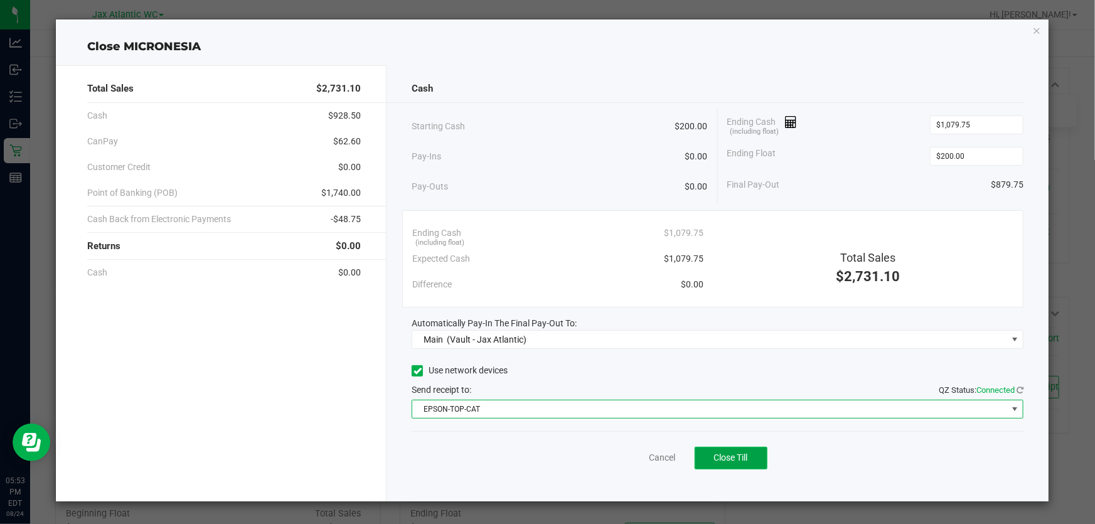
click at [721, 458] on span "Close Till" at bounding box center [731, 457] width 34 height 10
click at [1040, 33] on icon "button" at bounding box center [1036, 30] width 9 height 15
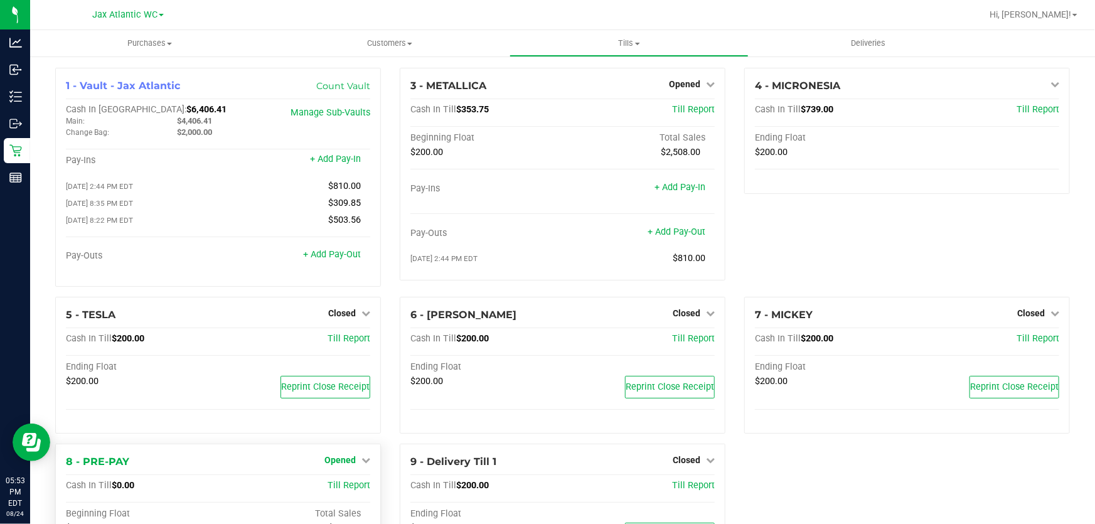
click at [341, 462] on span "Opened" at bounding box center [339, 460] width 31 height 10
click at [349, 483] on link "Close Till" at bounding box center [341, 486] width 34 height 10
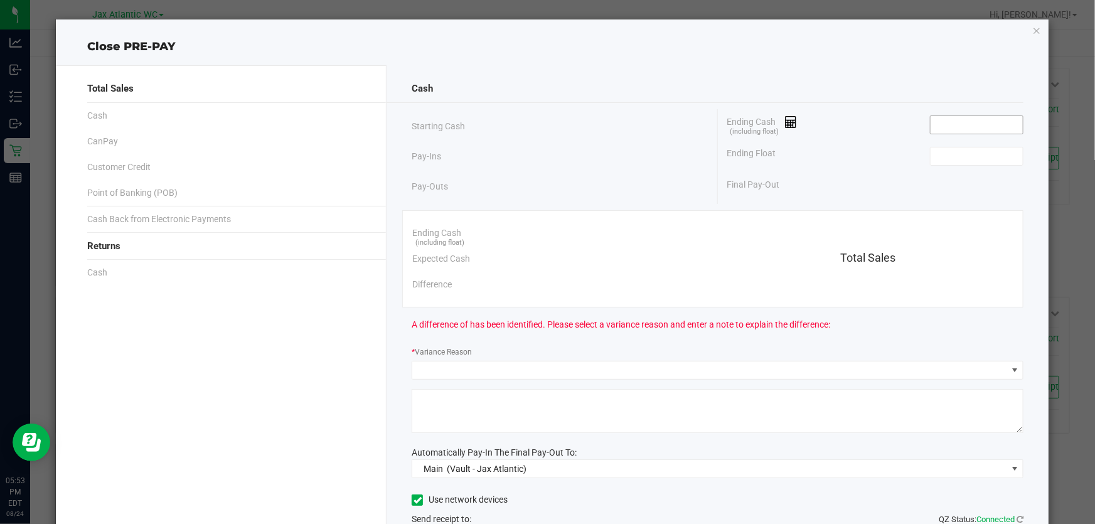
click at [966, 124] on input at bounding box center [976, 125] width 92 height 18
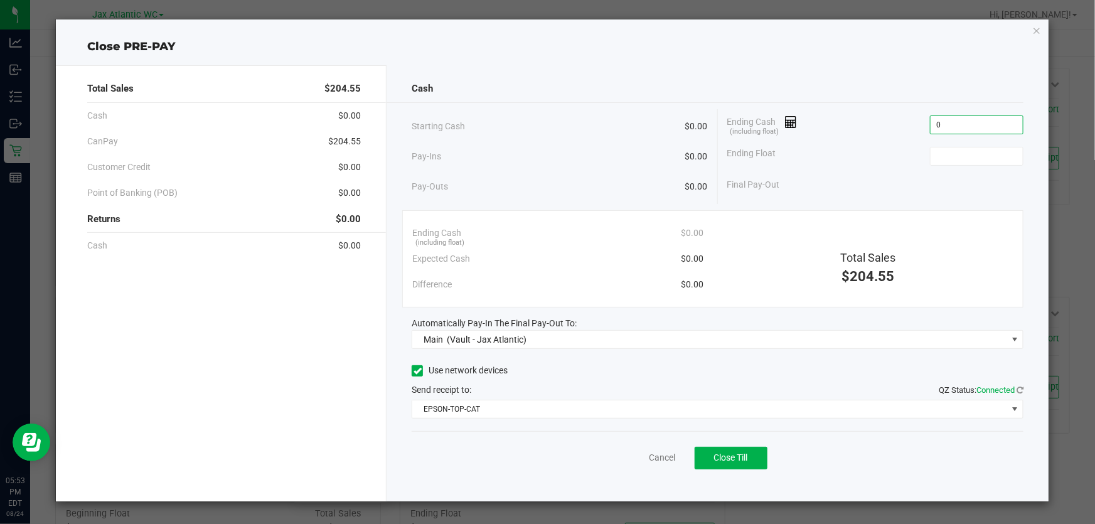
type input "$0.00"
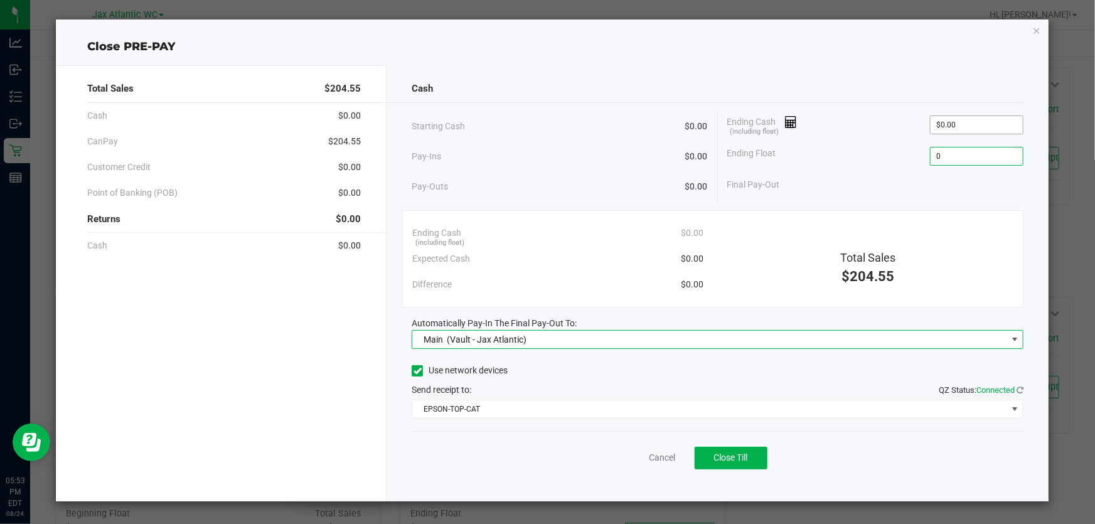
type input "$0.00"
click at [738, 472] on div "Cancel Close Till" at bounding box center [718, 455] width 612 height 48
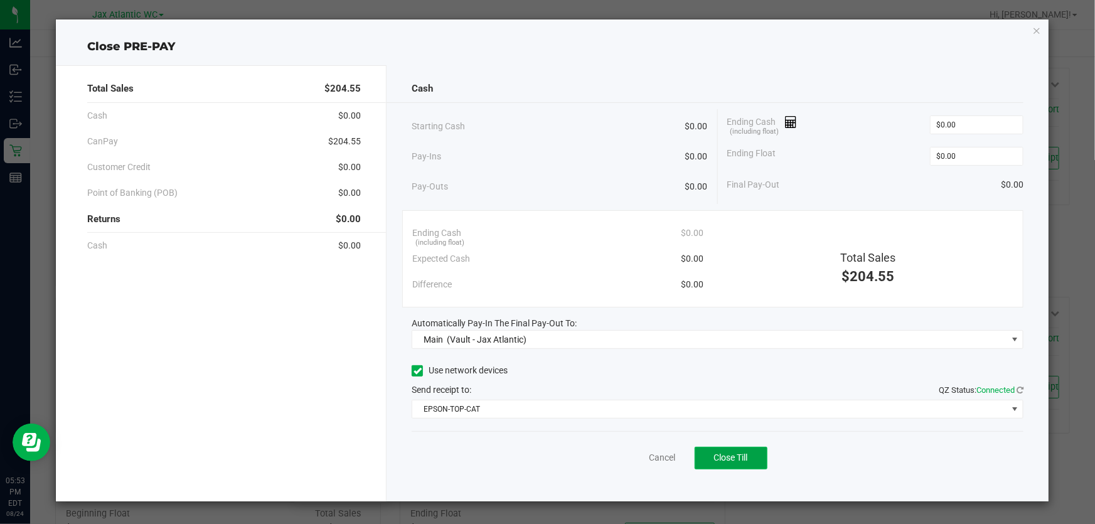
click at [740, 458] on span "Close Till" at bounding box center [731, 457] width 34 height 10
click at [631, 460] on link "Dismiss" at bounding box center [634, 457] width 30 height 13
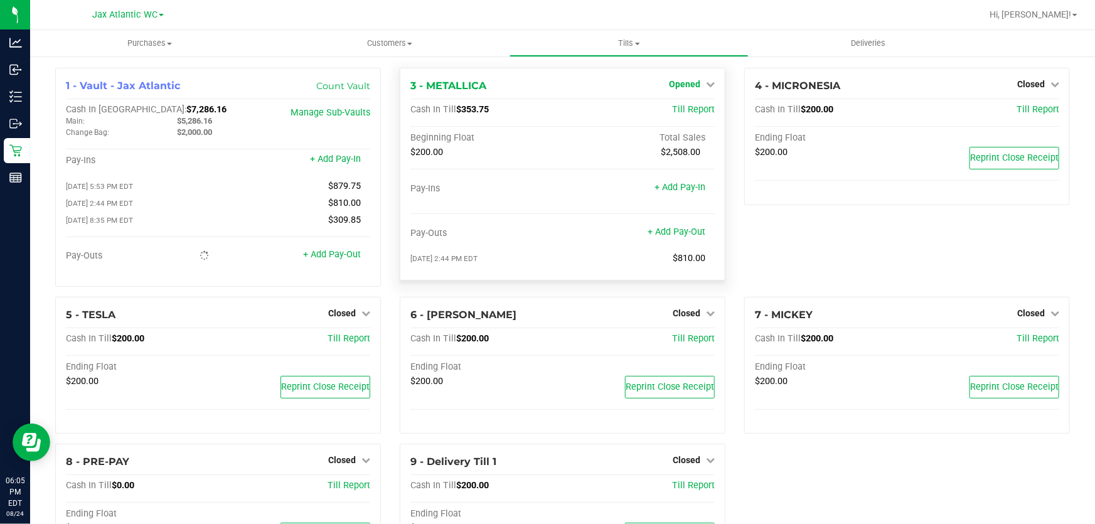
click at [695, 84] on link "Opened" at bounding box center [692, 84] width 46 height 10
click at [693, 115] on div "Close Till" at bounding box center [685, 111] width 93 height 16
click at [690, 107] on link "Close Till" at bounding box center [686, 110] width 34 height 10
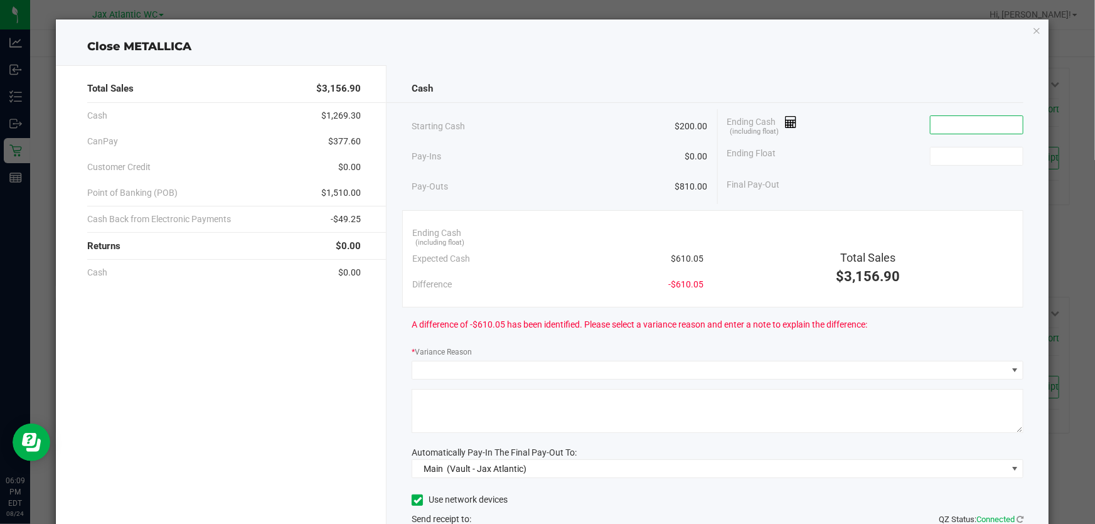
click at [976, 122] on input at bounding box center [976, 125] width 92 height 18
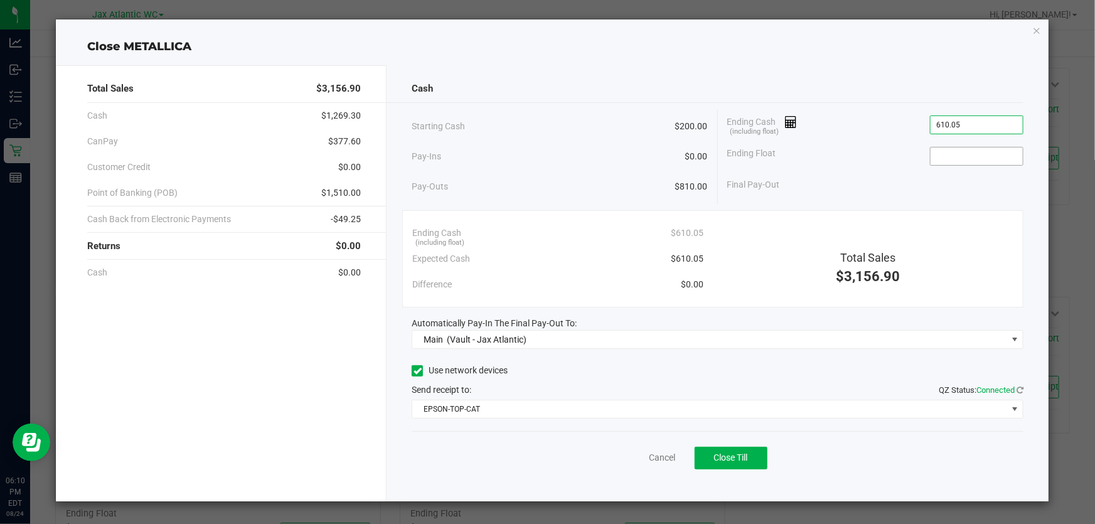
type input "$610.05"
click at [984, 152] on input at bounding box center [976, 156] width 92 height 18
type input "$200.00"
click at [856, 20] on div "Close METALLICA Total Sales $3,156.90 Cash $1,269.30 CanPay $377.60 Customer Cr…" at bounding box center [552, 260] width 993 height 482
click at [722, 454] on span "Close Till" at bounding box center [731, 457] width 34 height 10
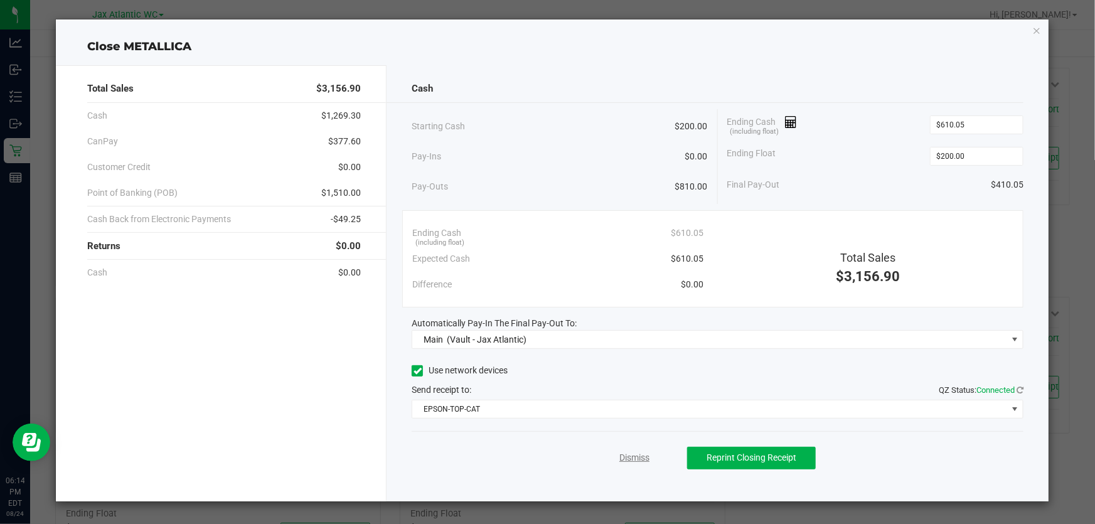
click at [646, 457] on link "Dismiss" at bounding box center [634, 457] width 30 height 13
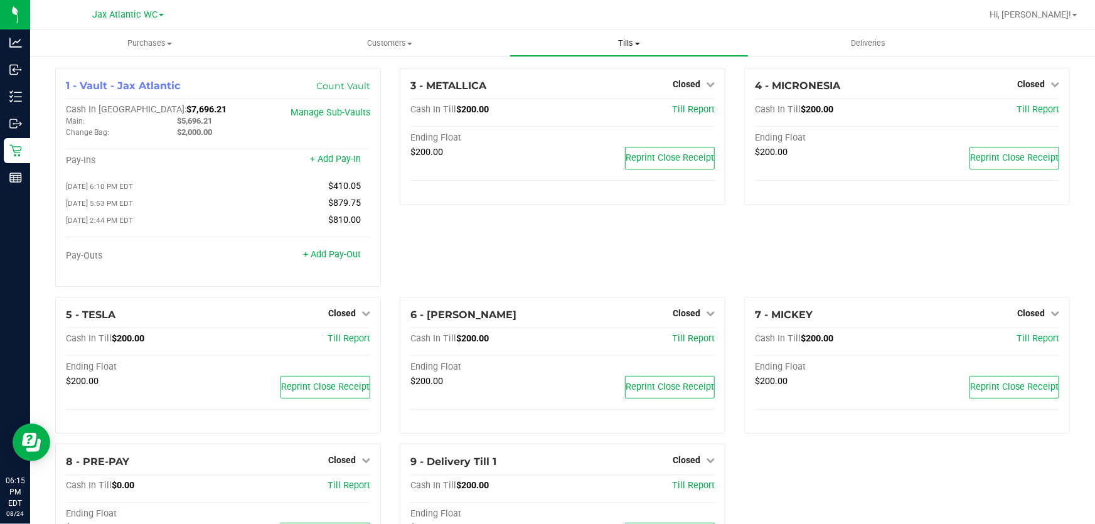
click at [626, 43] on span "Tills" at bounding box center [629, 43] width 238 height 11
click at [621, 95] on li "Reconcile e-payments" at bounding box center [629, 90] width 240 height 15
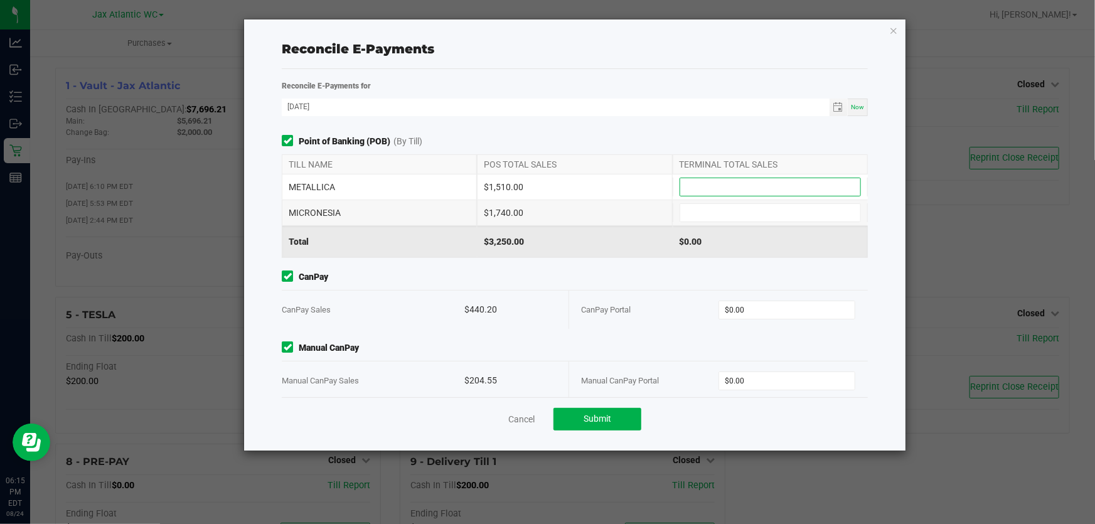
click at [786, 186] on input at bounding box center [770, 187] width 180 height 18
type input "$1,510.00"
click at [754, 151] on div "Point of Banking (POB) (By Till) TILL NAME POS TOTAL SALES TERMINAL TOTAL SALES…" at bounding box center [574, 196] width 605 height 123
click at [740, 211] on input at bounding box center [770, 213] width 180 height 18
type input "$1,740.00"
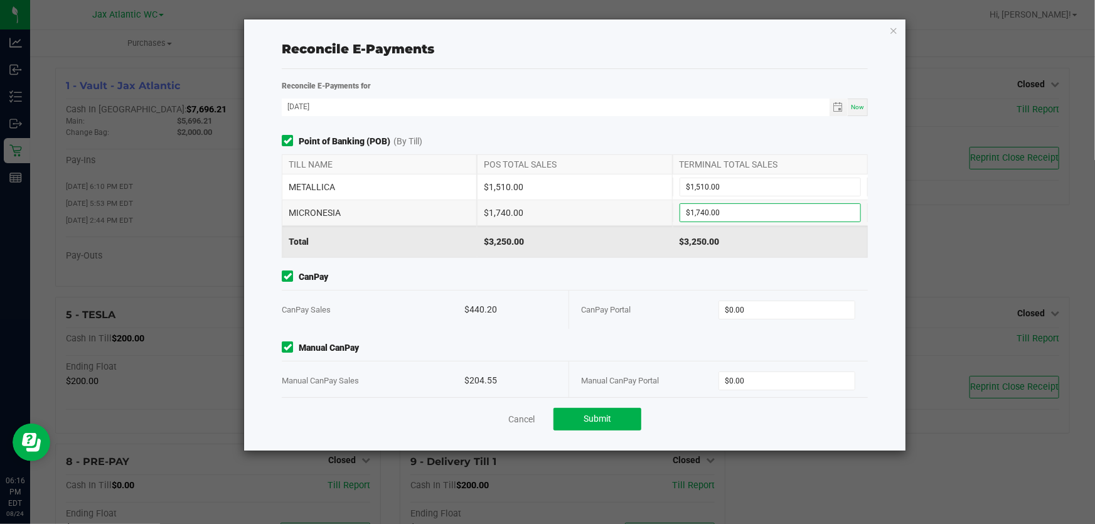
click at [684, 139] on span "Point of Banking (POB) (By [PERSON_NAME])" at bounding box center [575, 141] width 586 height 13
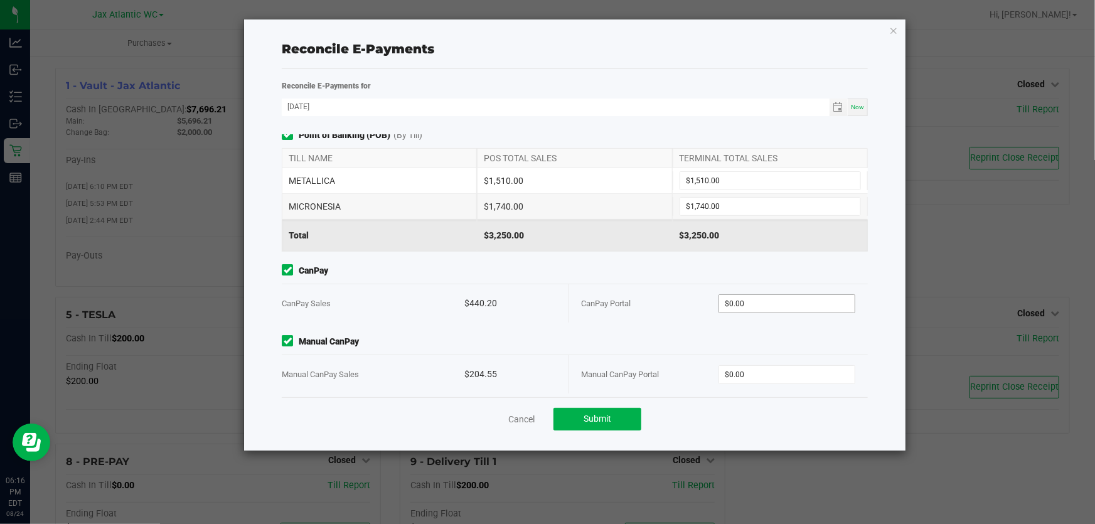
scroll to position [13, 0]
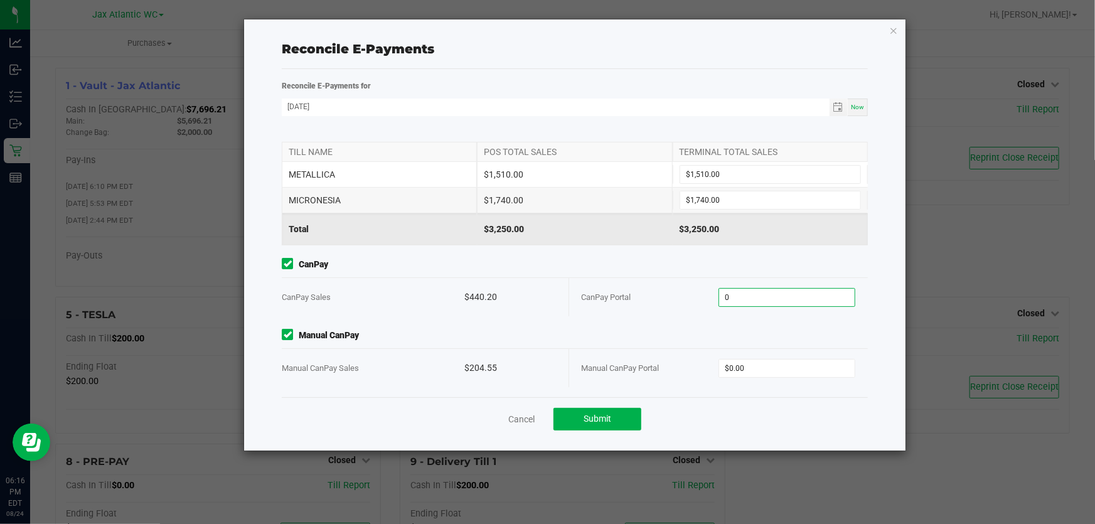
click at [794, 294] on input "0" at bounding box center [787, 298] width 136 height 18
type input "$440.20"
click at [630, 235] on div "$3,250.00" at bounding box center [574, 228] width 195 height 31
click at [808, 367] on input "0" at bounding box center [787, 369] width 136 height 18
type input "$204.55"
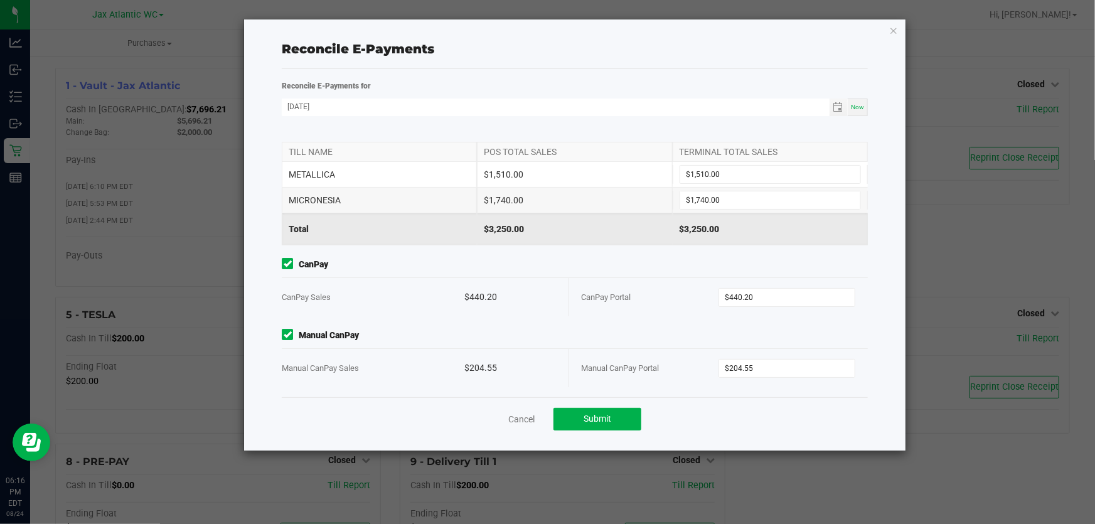
click at [703, 354] on div "Manual CanPay Portal" at bounding box center [650, 368] width 137 height 38
click at [610, 415] on span "Submit" at bounding box center [597, 418] width 28 height 10
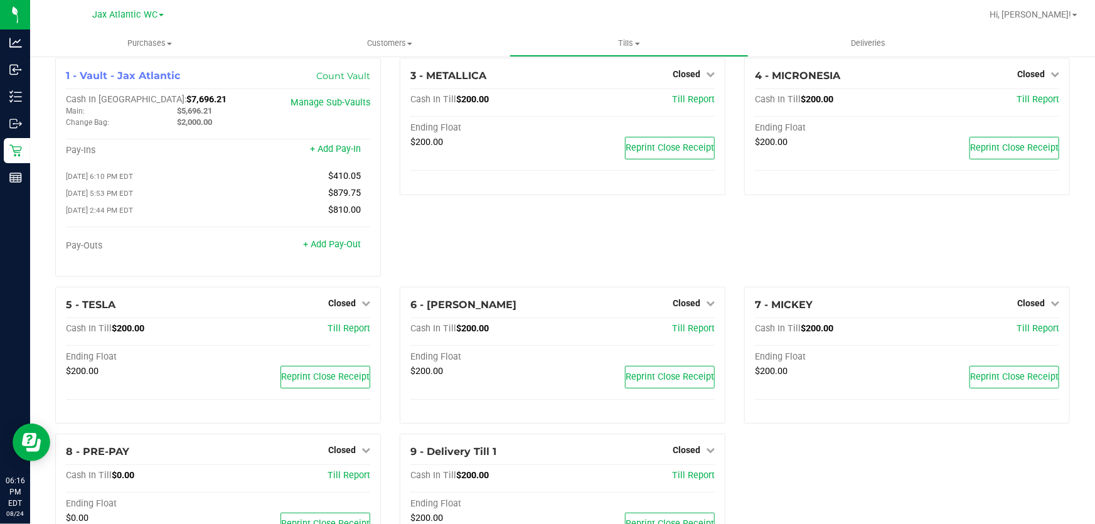
scroll to position [0, 0]
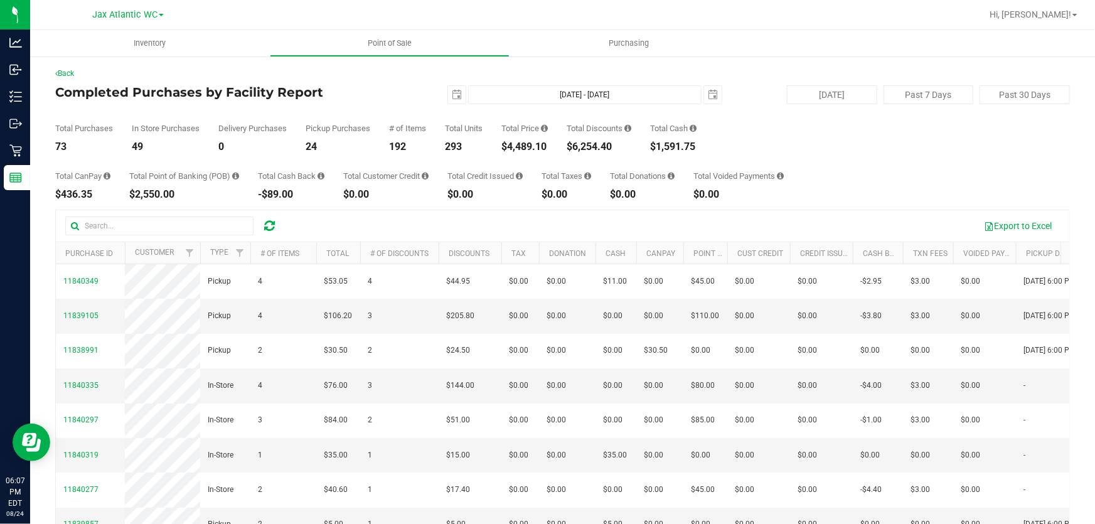
click at [417, 107] on div "Total Purchases 73 In Store Purchases 49 Delivery Purchases 0 Pickup Purchases …" at bounding box center [562, 128] width 1015 height 48
